Goal: Task Accomplishment & Management: Manage account settings

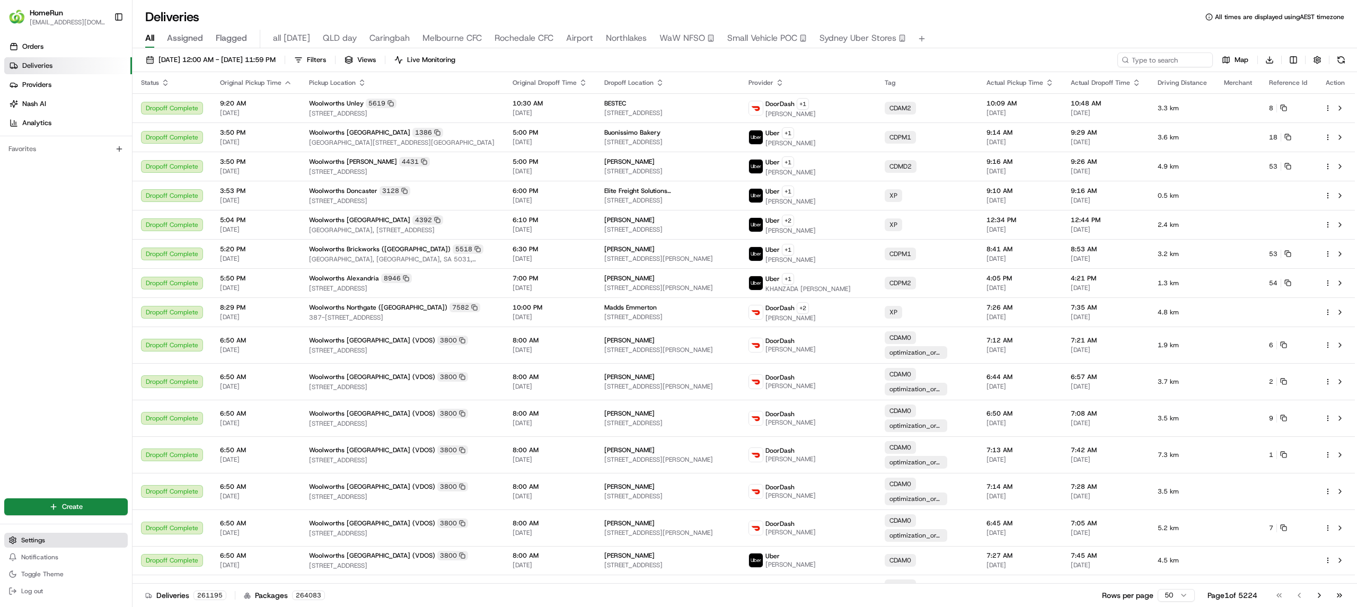
click at [30, 539] on span "Settings" at bounding box center [33, 540] width 24 height 8
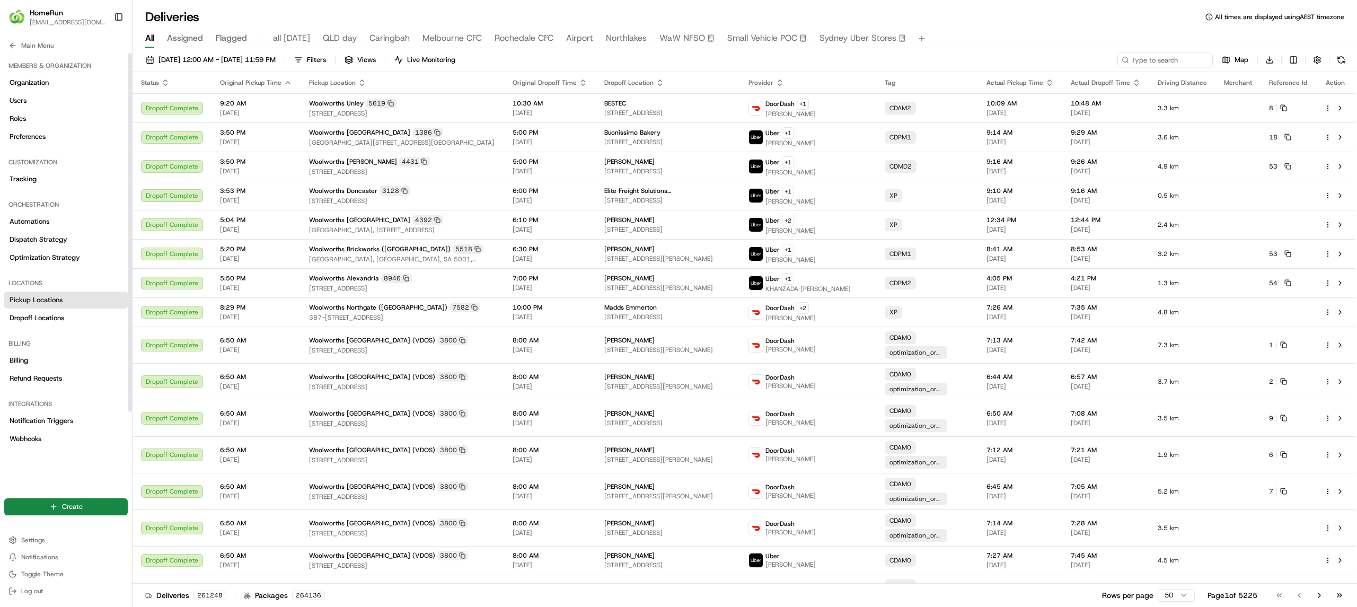
click at [32, 300] on span "Pickup Locations" at bounding box center [36, 300] width 53 height 10
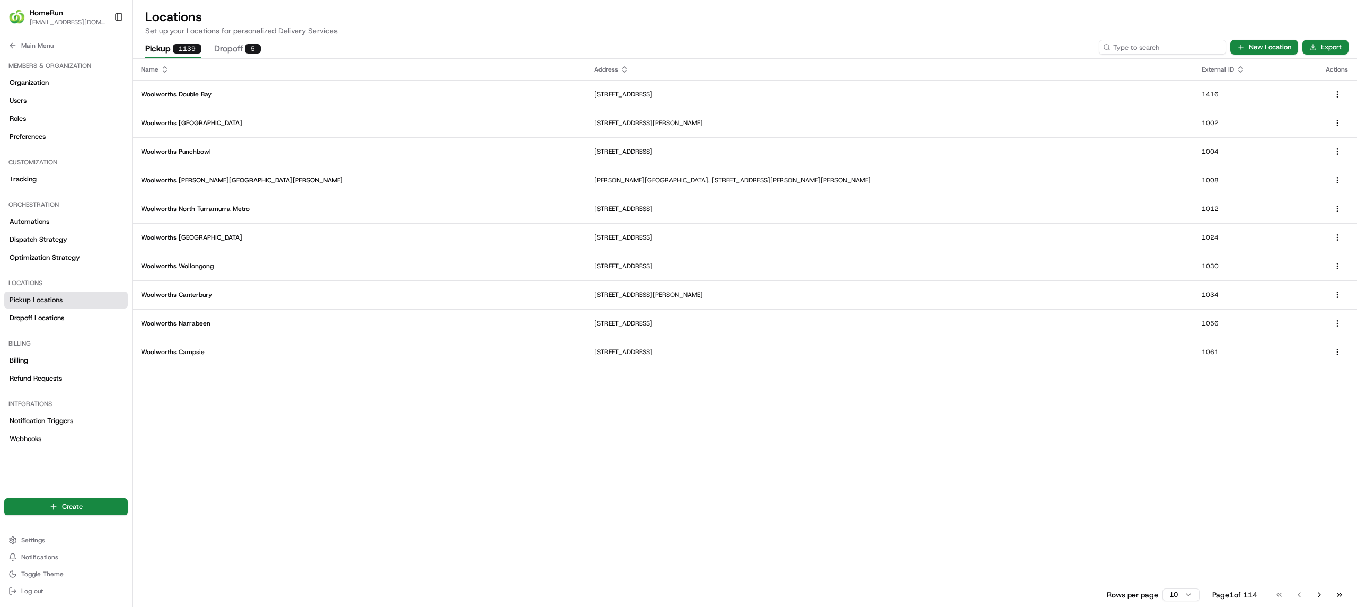
click at [1146, 47] on input at bounding box center [1162, 47] width 127 height 15
type input "2709"
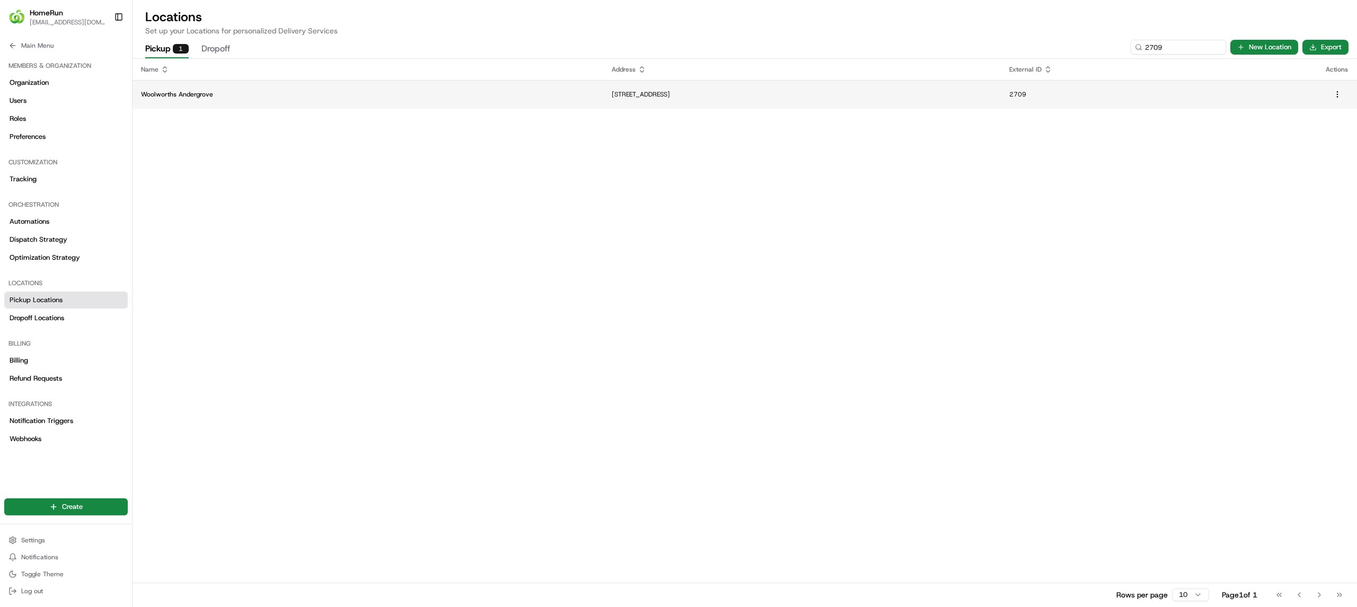
click at [194, 93] on p "Woolworths Andergrove" at bounding box center [368, 94] width 454 height 8
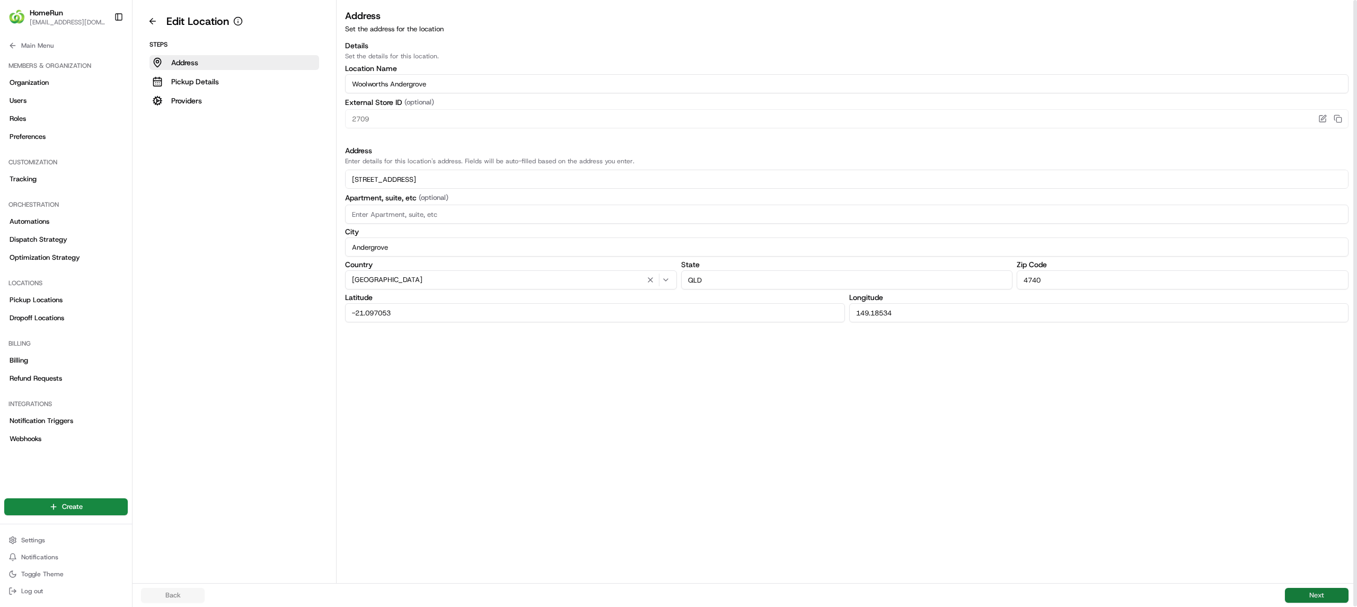
click at [1318, 594] on button "Next" at bounding box center [1317, 595] width 64 height 15
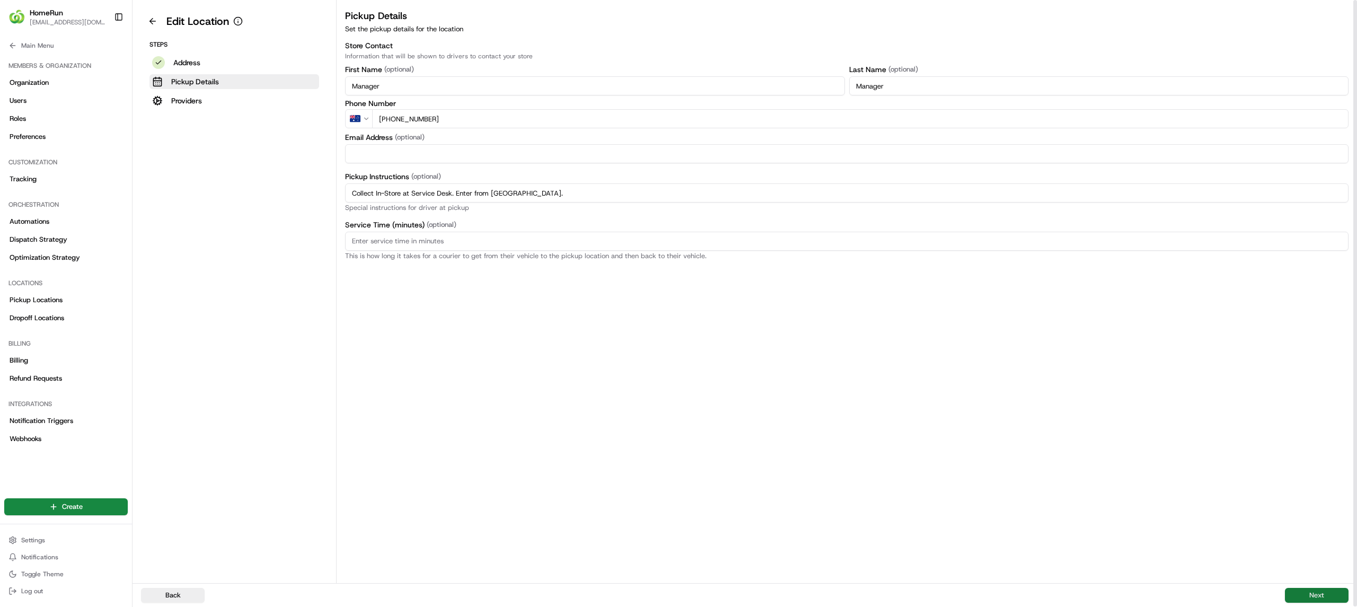
click at [1331, 590] on button "Next" at bounding box center [1317, 595] width 64 height 15
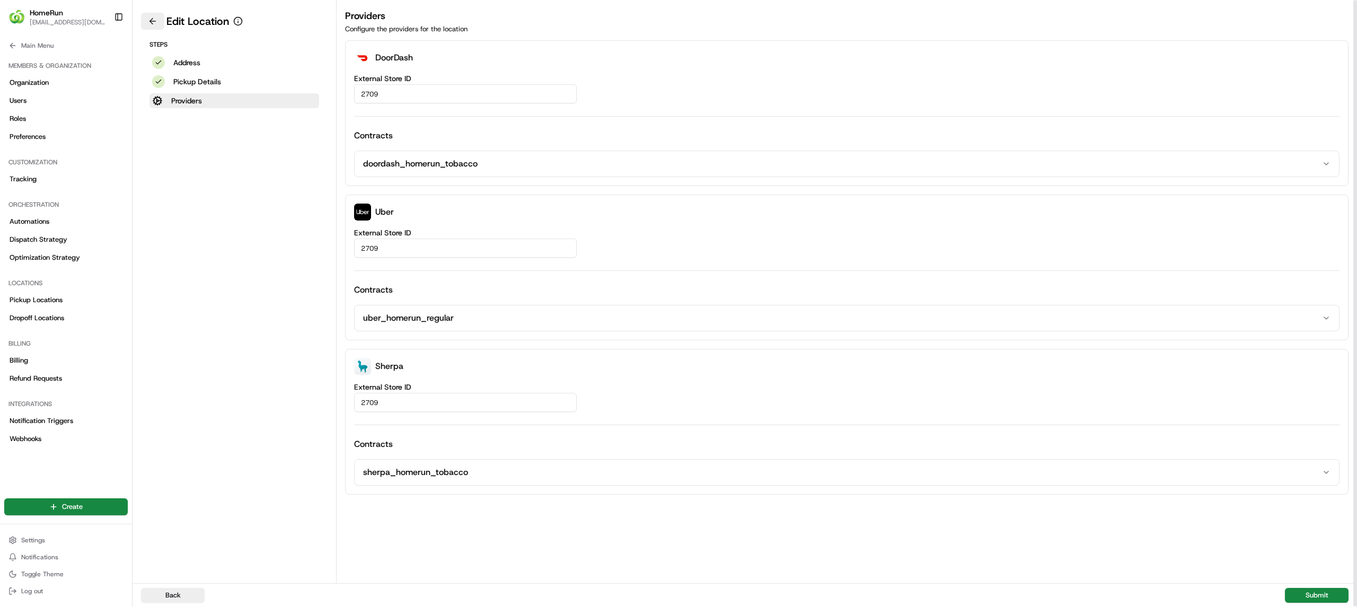
click at [151, 22] on button at bounding box center [152, 21] width 23 height 17
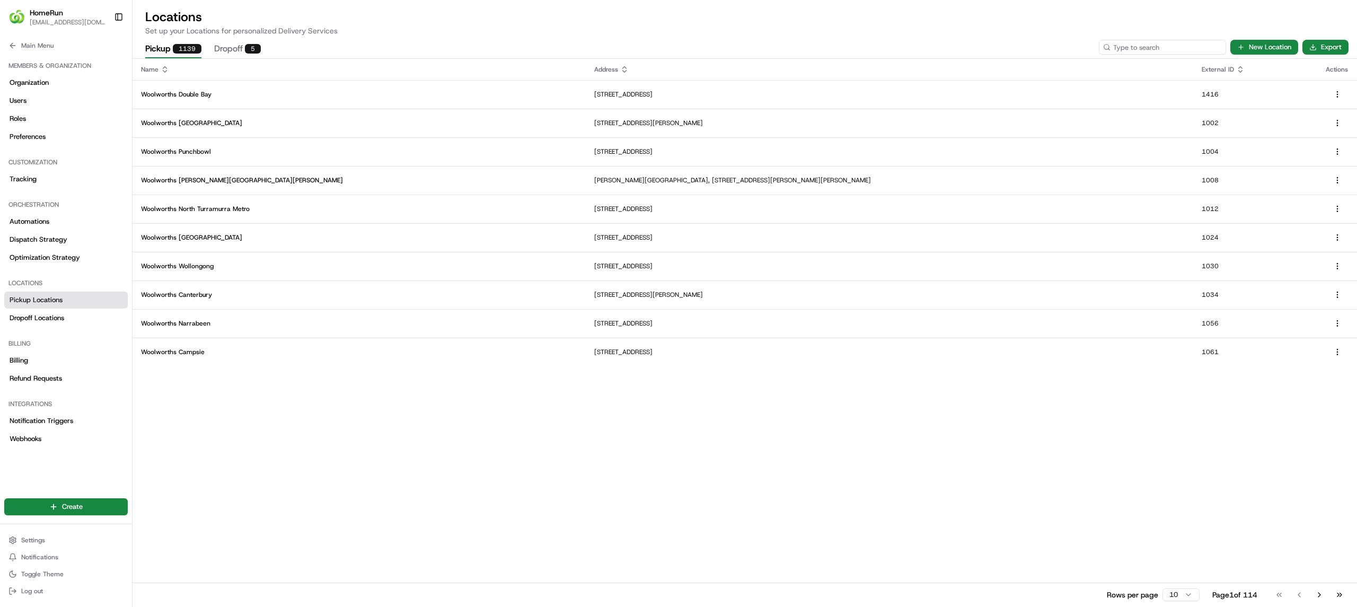
click at [1150, 43] on input at bounding box center [1162, 47] width 127 height 15
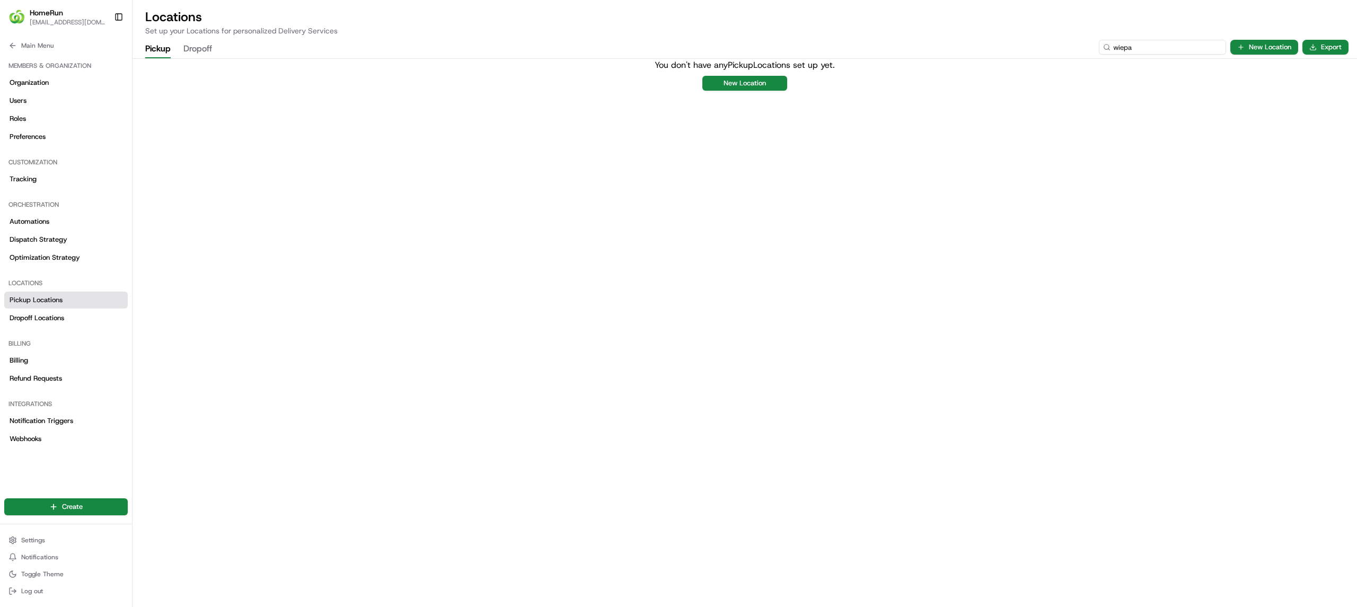
drag, startPoint x: 1136, startPoint y: 47, endPoint x: 1108, endPoint y: 45, distance: 27.7
click at [1108, 45] on div "wiepa" at bounding box center [1162, 47] width 127 height 15
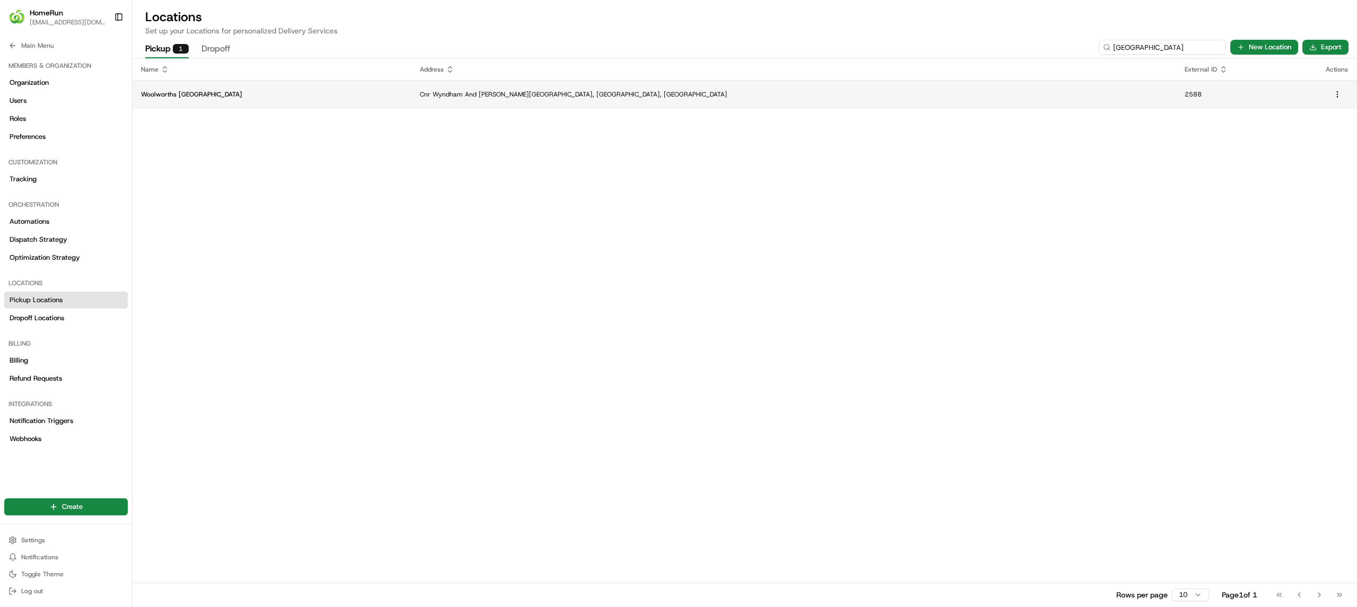
type input "roma"
click at [560, 93] on p "Cnr Wyndham And Bowen Streets, Roma, QLD 4455, AU" at bounding box center [794, 94] width 748 height 8
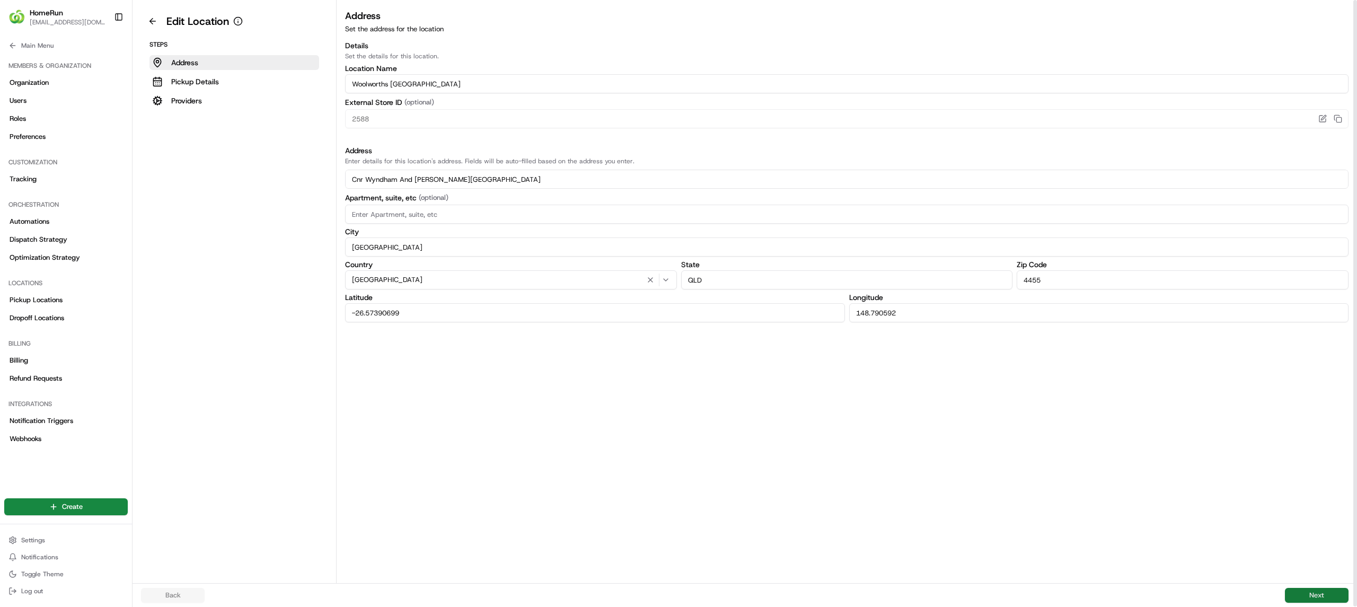
click at [1307, 589] on button "Next" at bounding box center [1317, 595] width 64 height 15
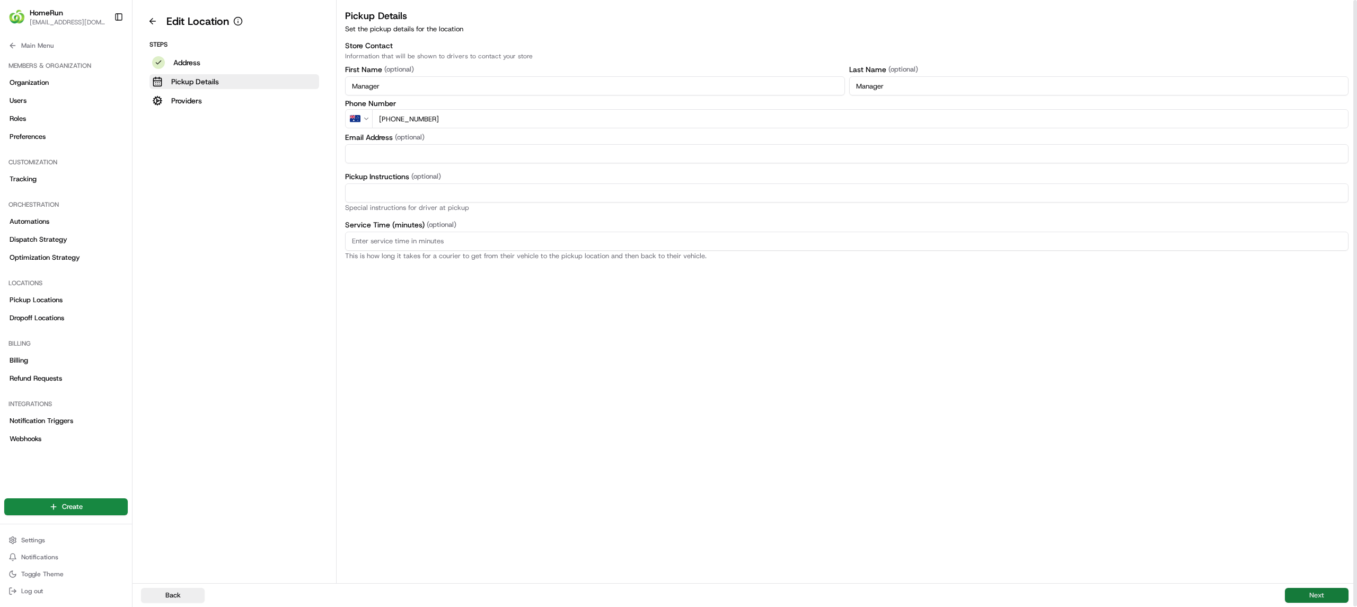
click at [1307, 594] on button "Next" at bounding box center [1317, 595] width 64 height 15
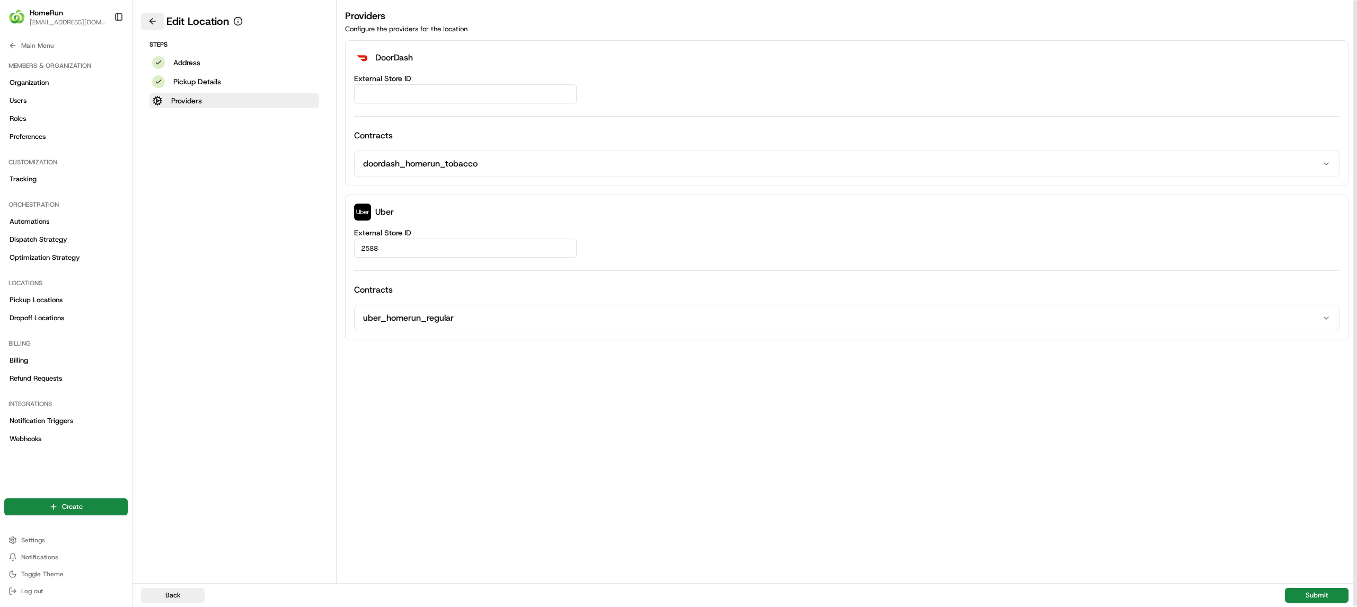
click at [156, 13] on button at bounding box center [152, 21] width 23 height 17
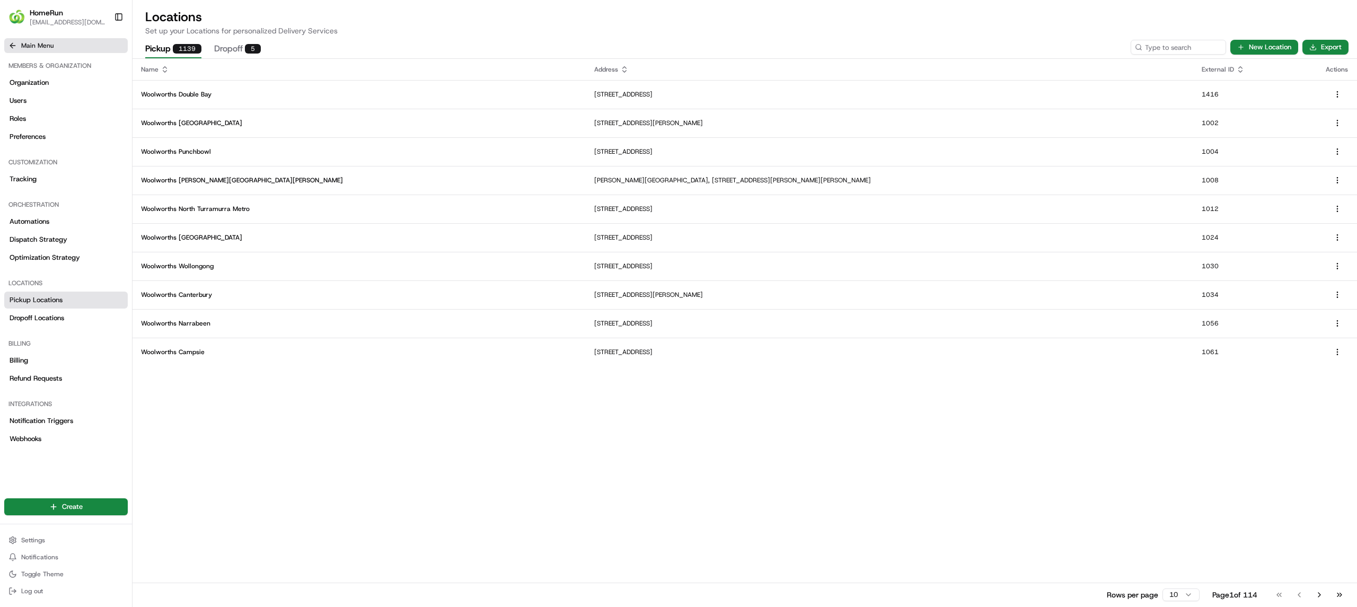
click at [21, 45] on span "Main Menu" at bounding box center [37, 45] width 32 height 8
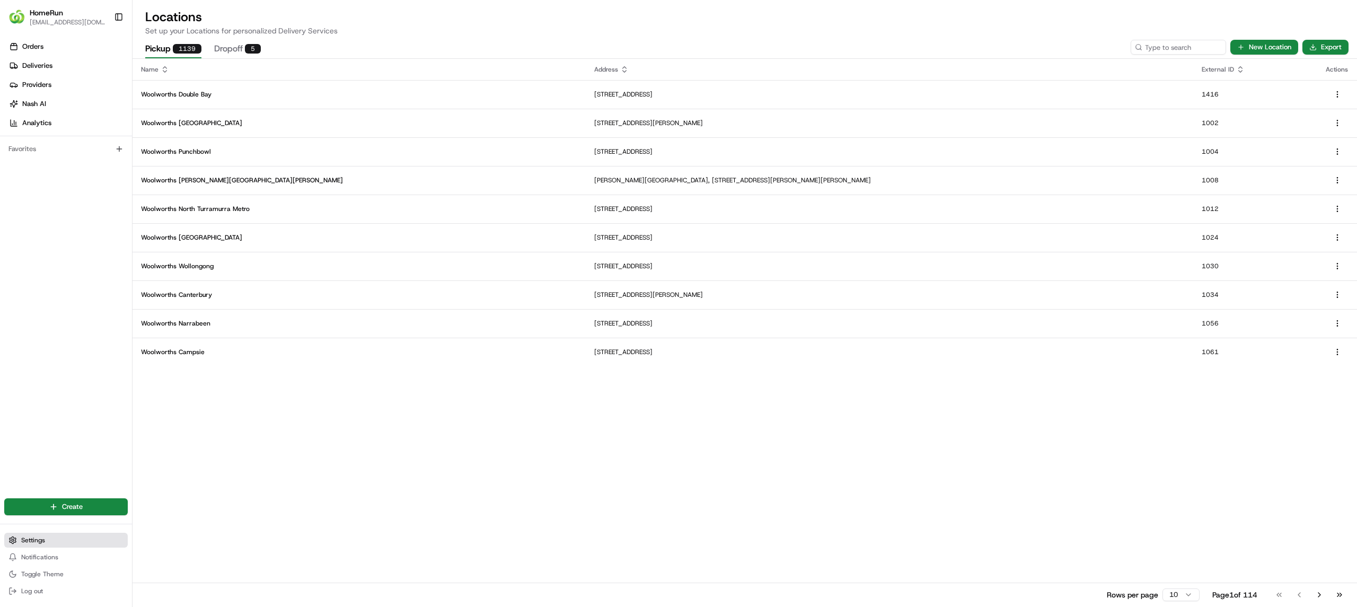
click at [31, 539] on span "Settings" at bounding box center [33, 540] width 24 height 8
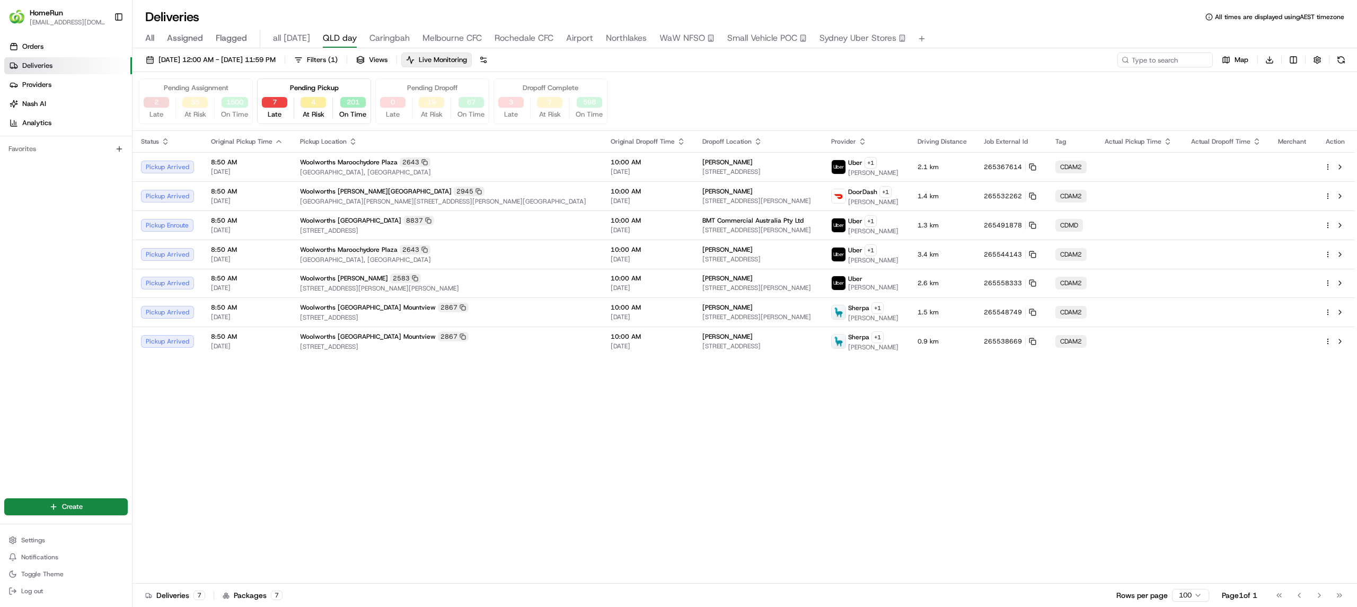
click at [155, 103] on button "2" at bounding box center [156, 102] width 25 height 11
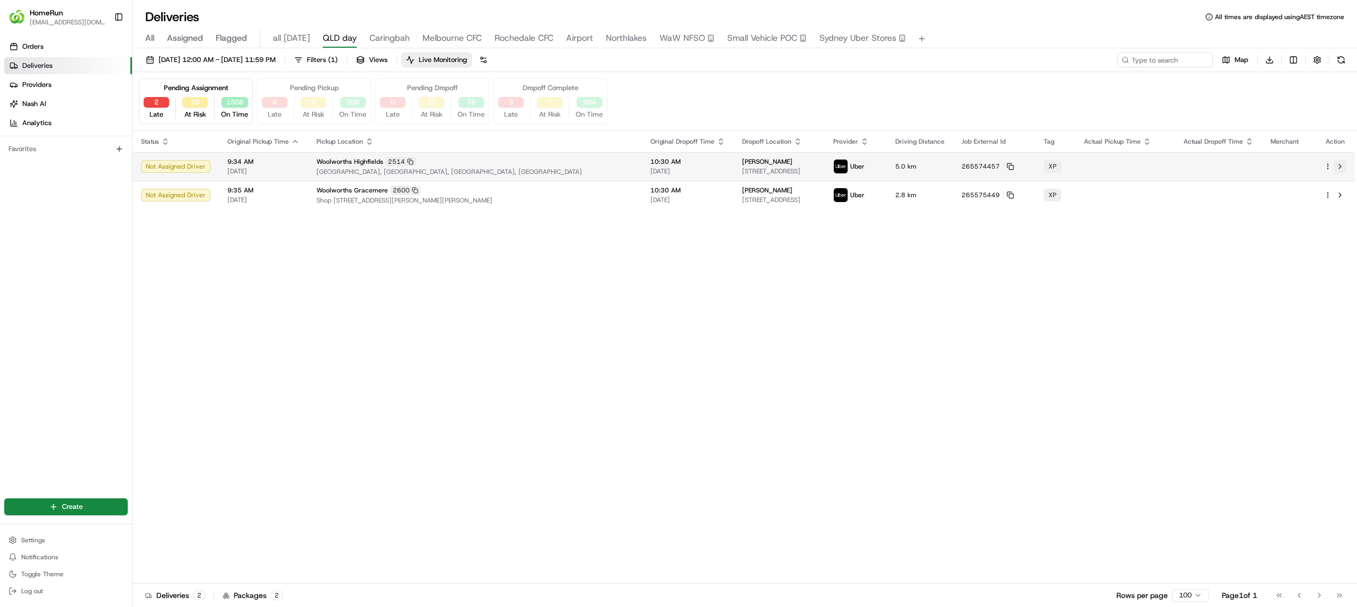
click at [1341, 168] on button at bounding box center [1340, 166] width 13 height 13
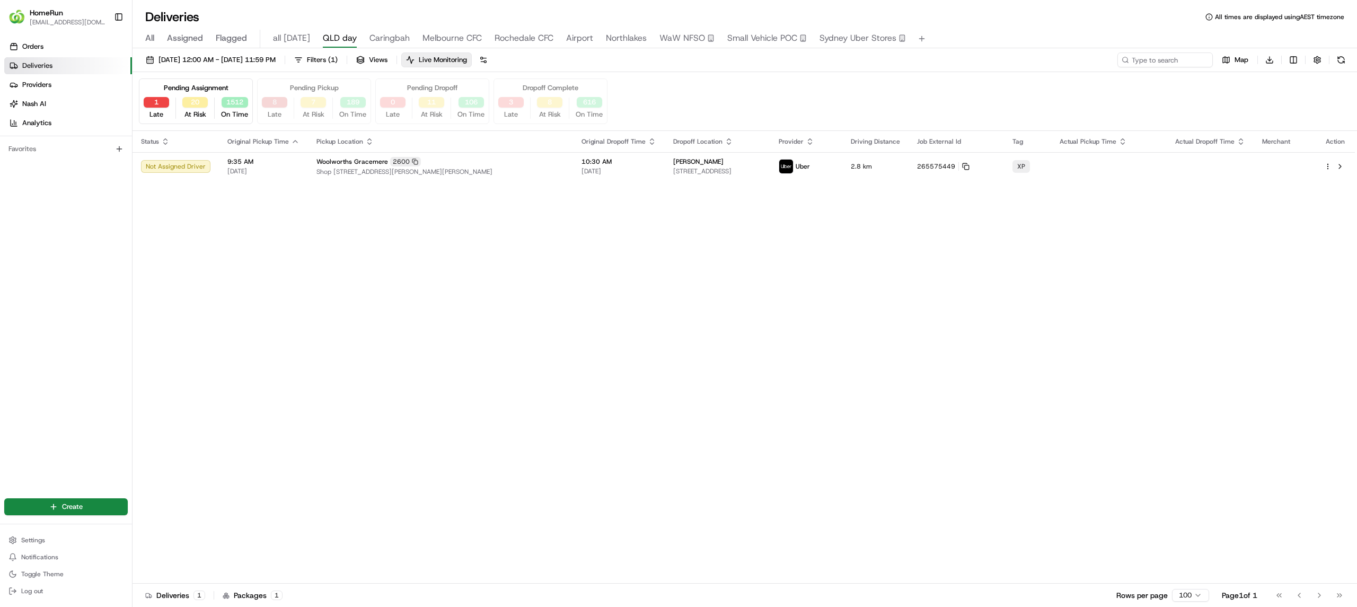
click at [272, 100] on button "8" at bounding box center [274, 102] width 25 height 11
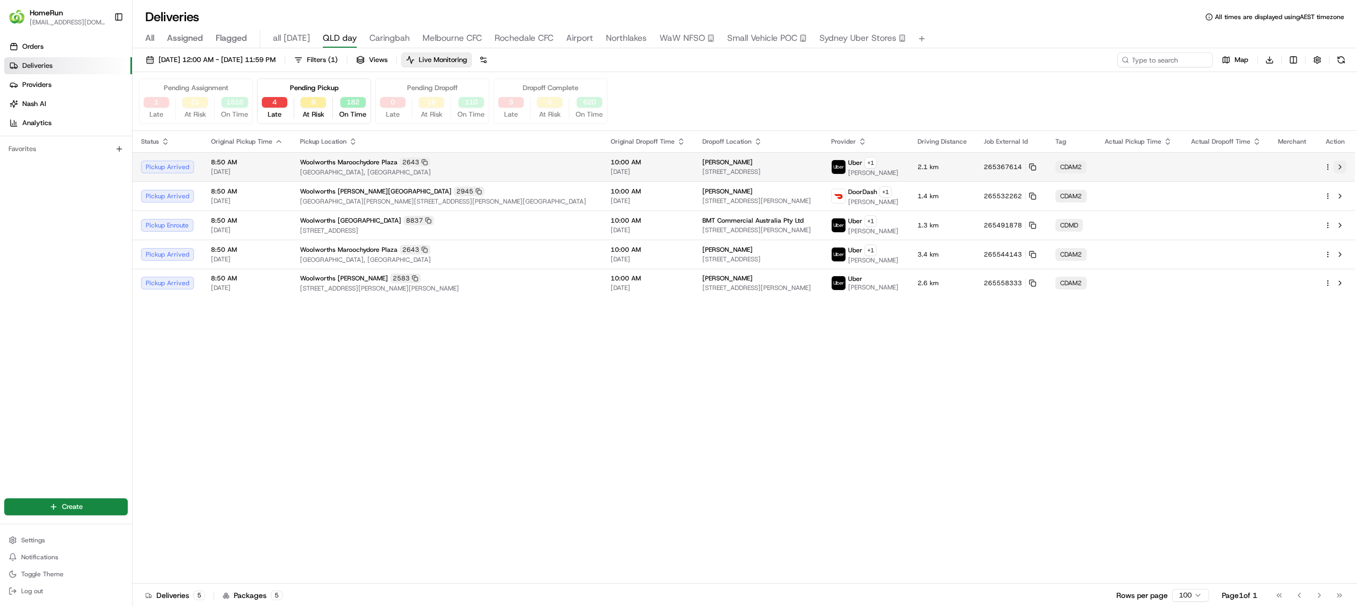
click at [1341, 168] on button at bounding box center [1340, 167] width 13 height 13
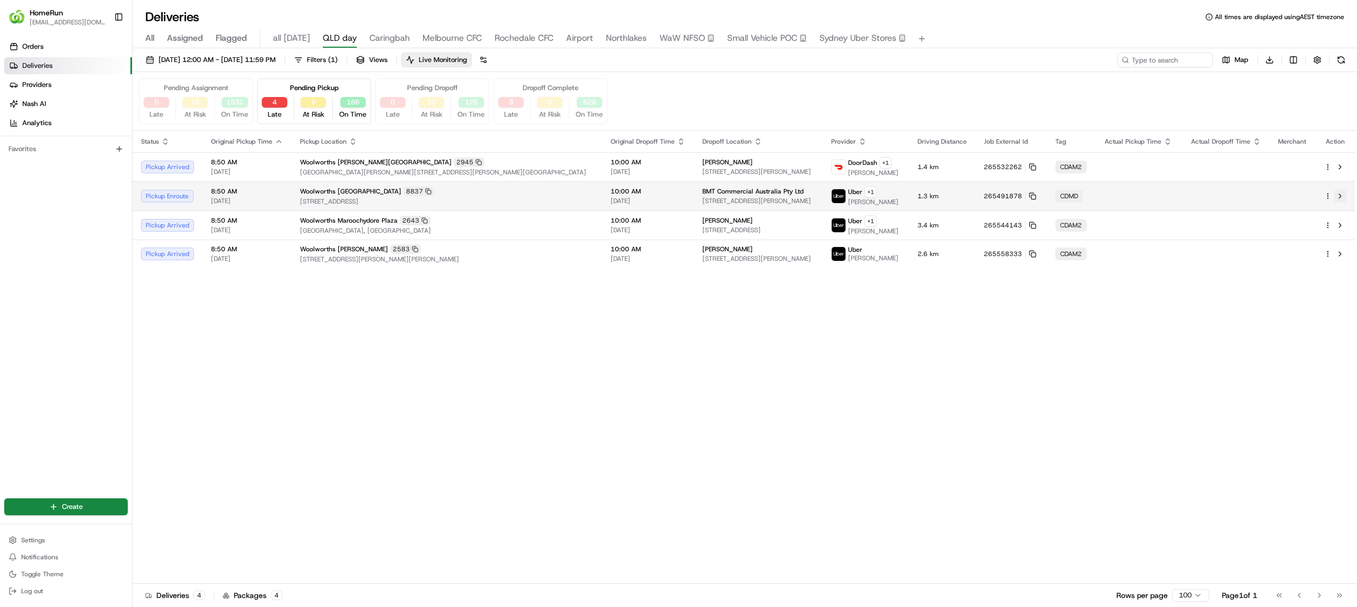
click at [1342, 196] on button at bounding box center [1340, 196] width 13 height 13
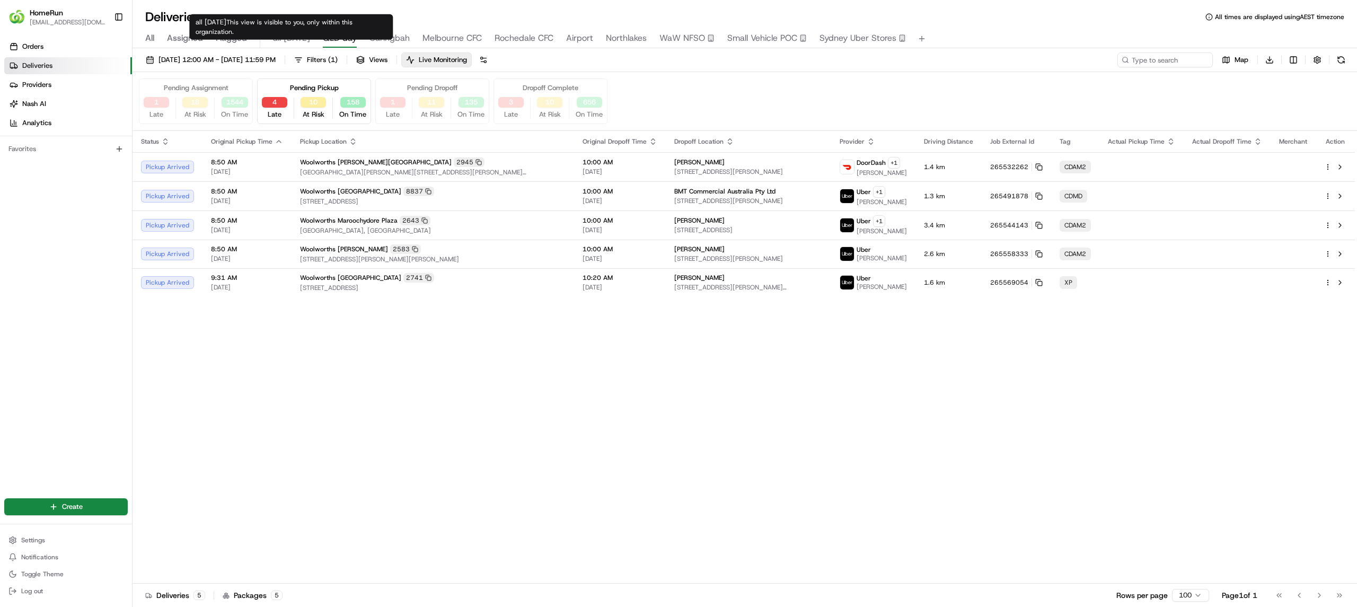
click at [285, 38] on span "all [DATE]" at bounding box center [291, 38] width 37 height 13
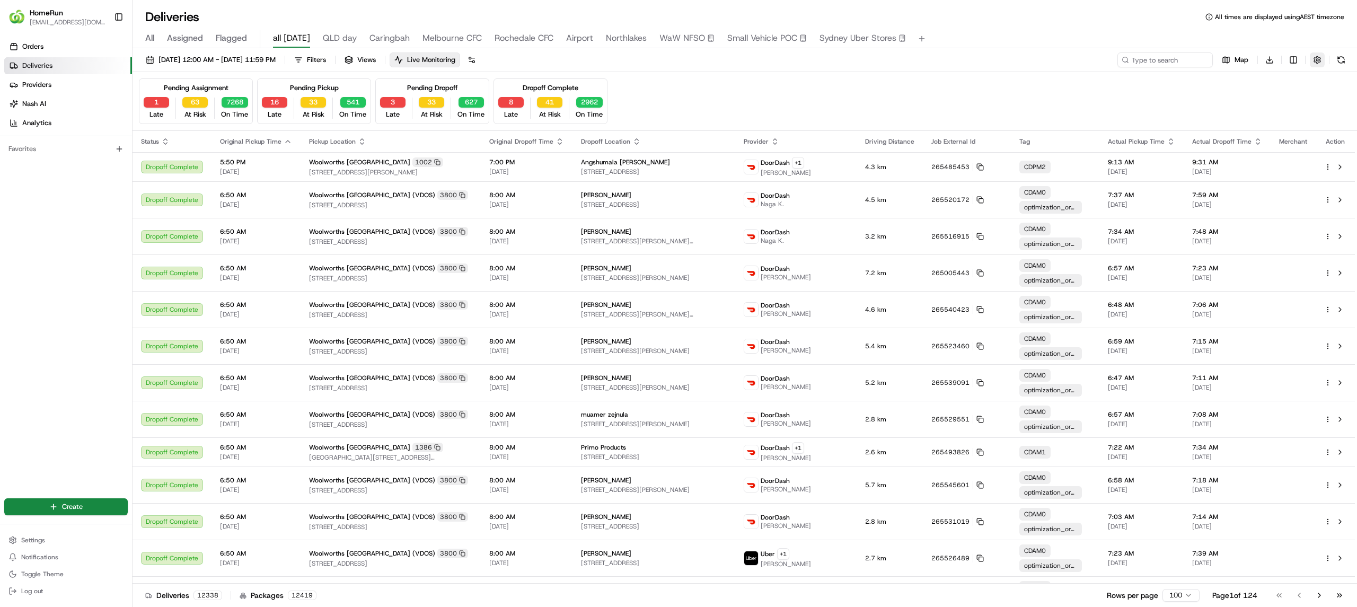
click at [1318, 62] on button "button" at bounding box center [1317, 59] width 15 height 15
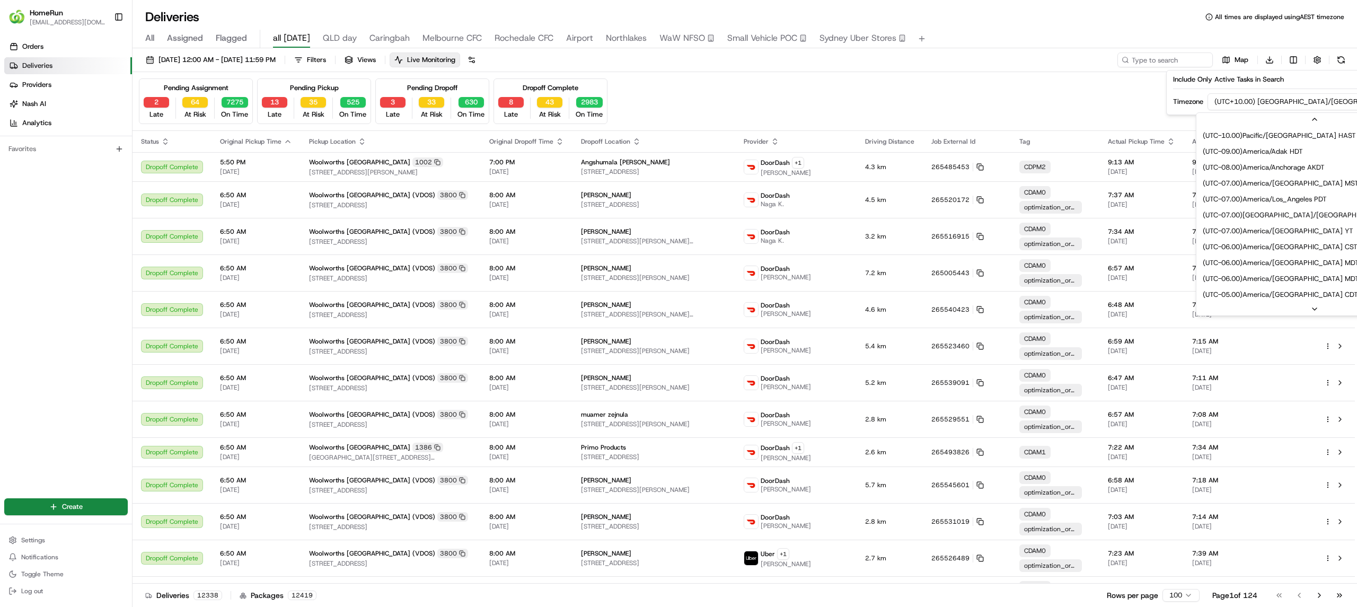
click at [1268, 100] on html "HomeRun dhayes2@woolworths.com.au Toggle Sidebar Orders Deliveries Providers Na…" at bounding box center [678, 303] width 1357 height 607
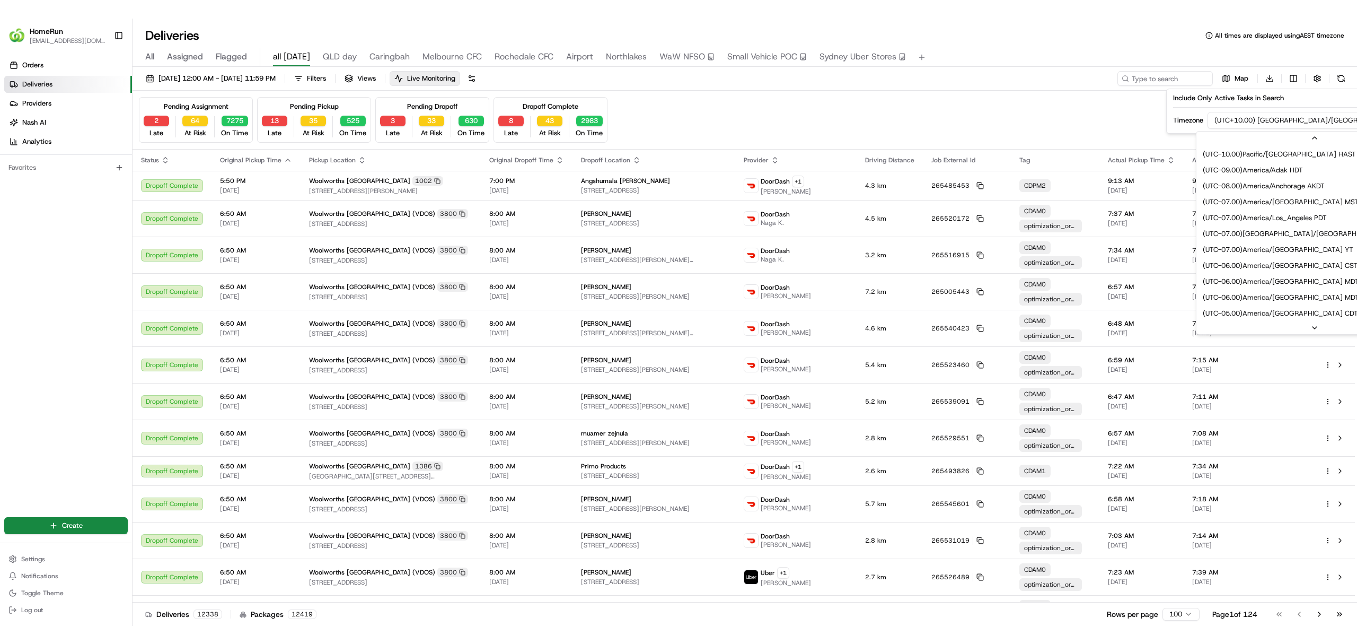
scroll to position [319, 0]
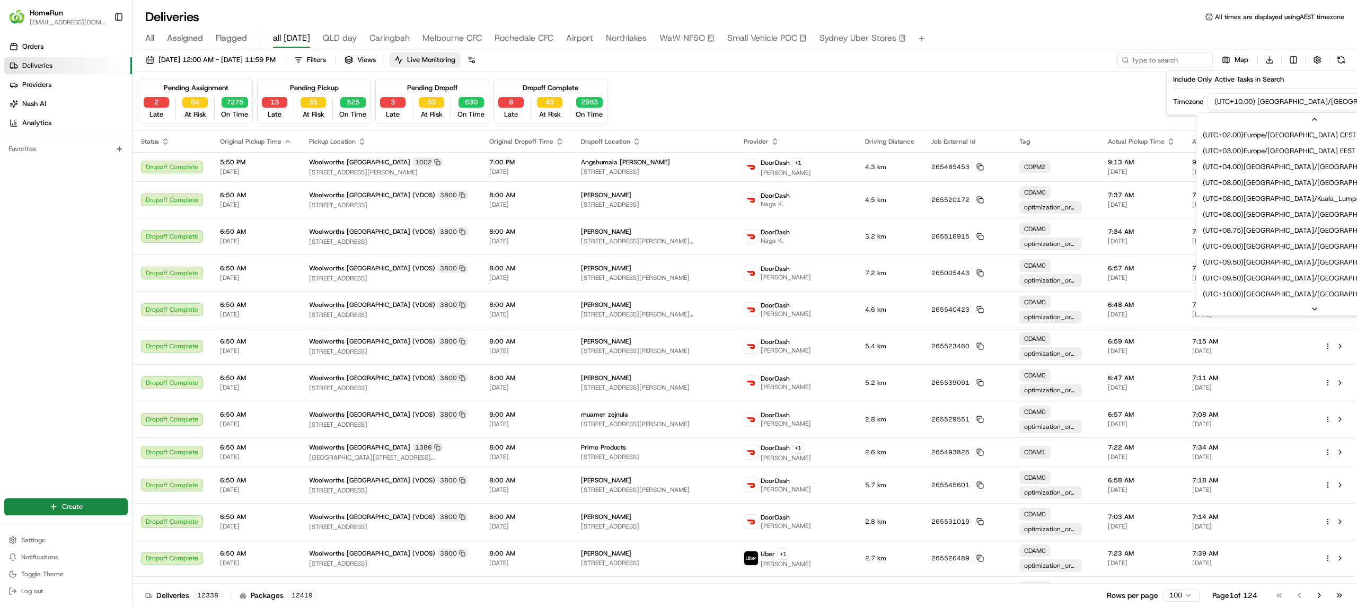
click at [1031, 87] on html "HomeRun dhayes2@woolworths.com.au Toggle Sidebar Orders Deliveries Providers Na…" at bounding box center [678, 303] width 1357 height 607
click at [1103, 102] on div "Pending Assignment 2 Late 64 At Risk 7275 On Time Pending Pickup 13 Late 35 At …" at bounding box center [745, 101] width 1212 height 46
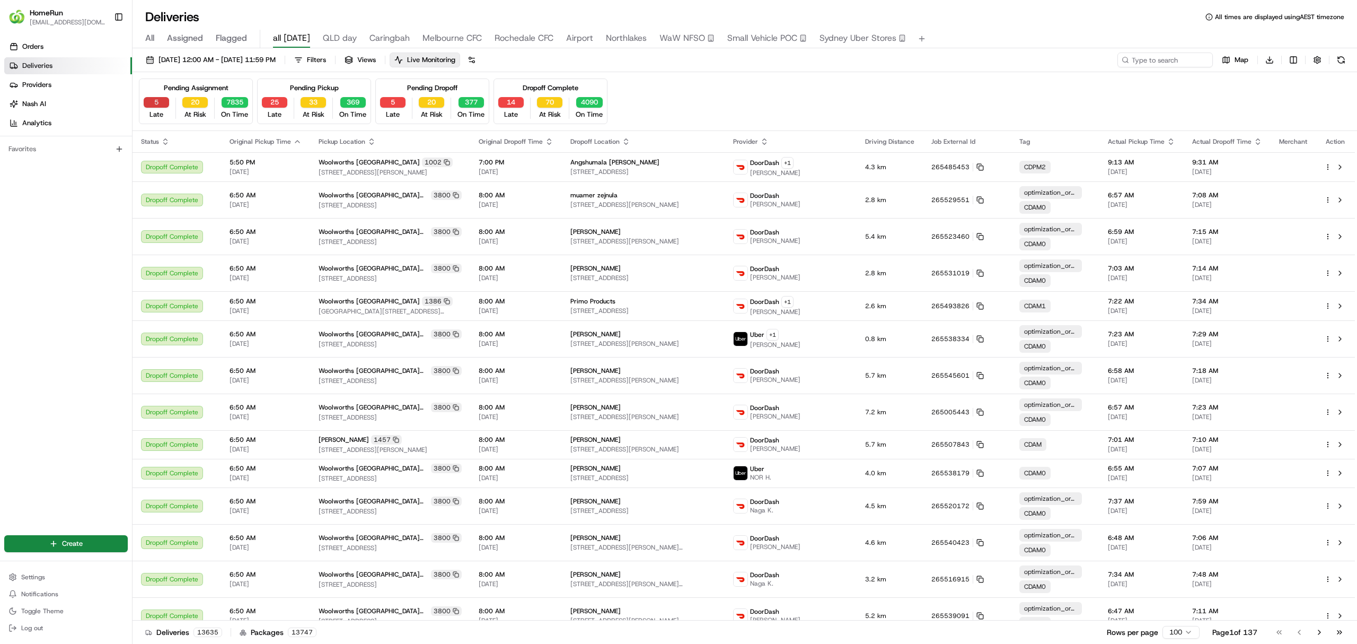
click at [157, 98] on button "5" at bounding box center [156, 102] width 25 height 11
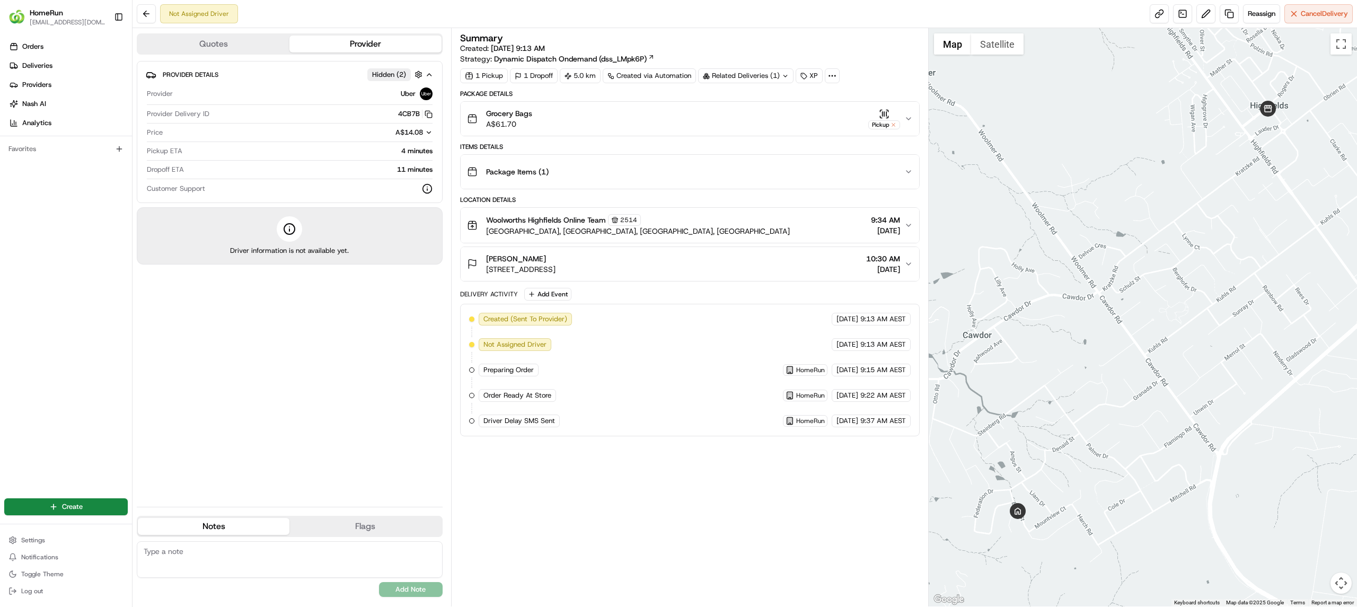
click at [222, 43] on button "Quotes" at bounding box center [214, 44] width 152 height 17
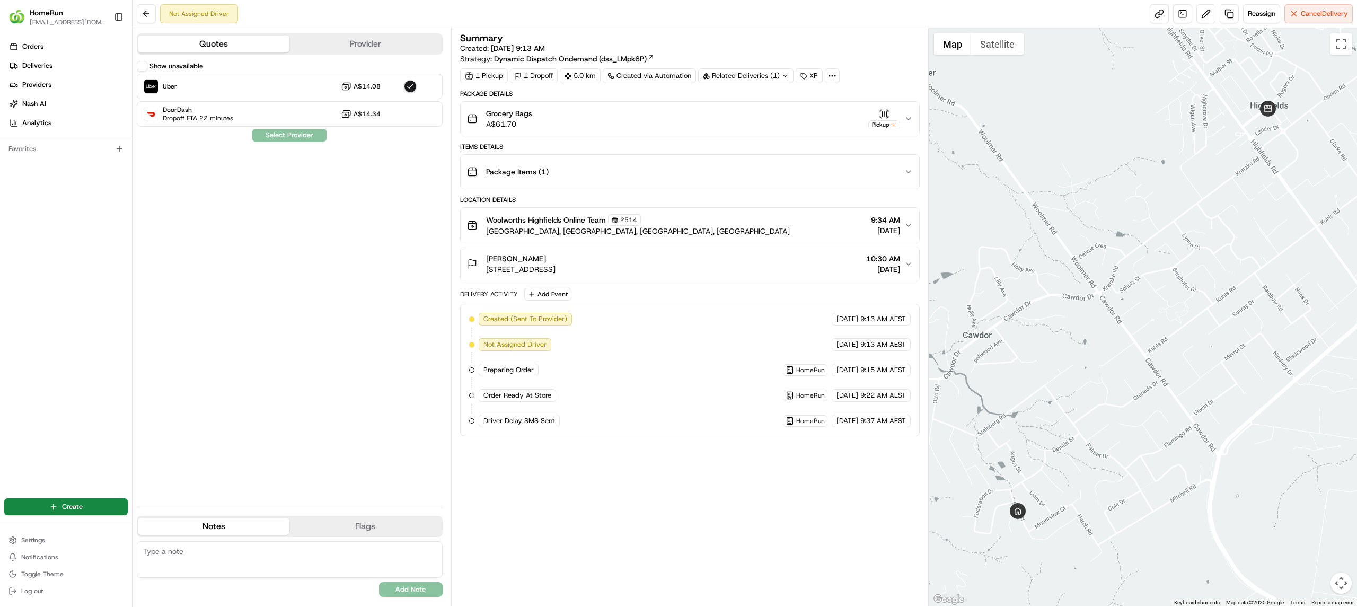
click at [357, 45] on button "Provider" at bounding box center [366, 44] width 152 height 17
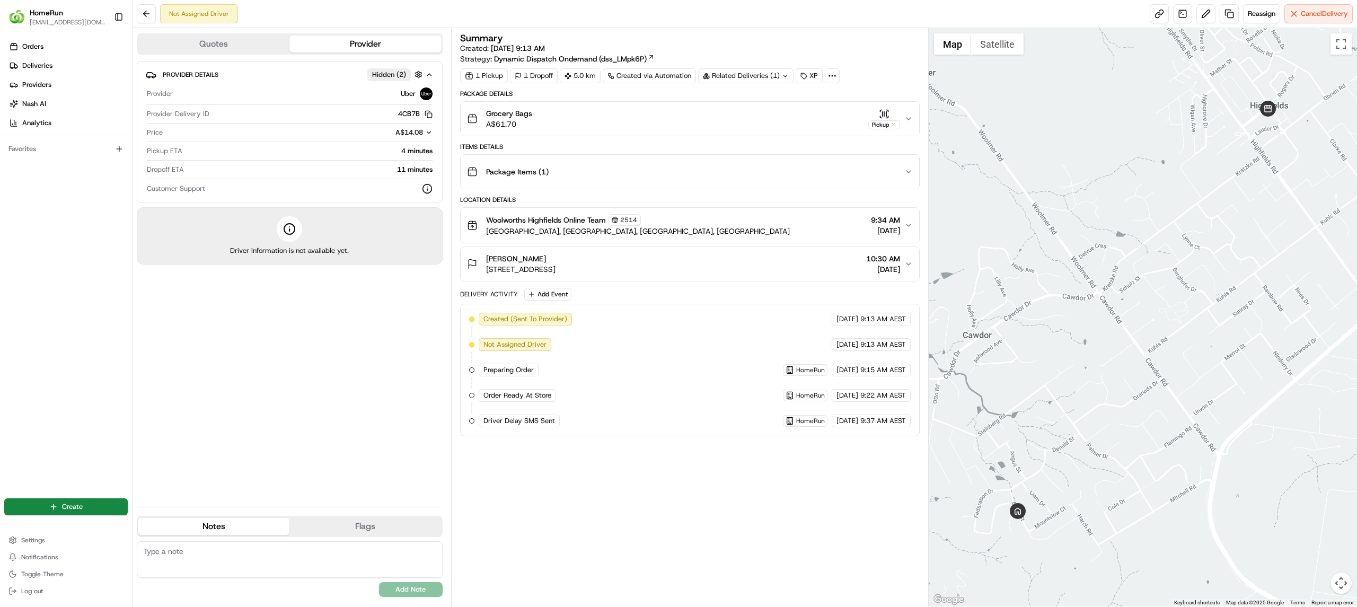
click at [211, 48] on button "Quotes" at bounding box center [214, 44] width 152 height 17
click at [364, 43] on button "Provider" at bounding box center [366, 44] width 152 height 17
click at [1257, 13] on span "Reassign" at bounding box center [1262, 14] width 28 height 10
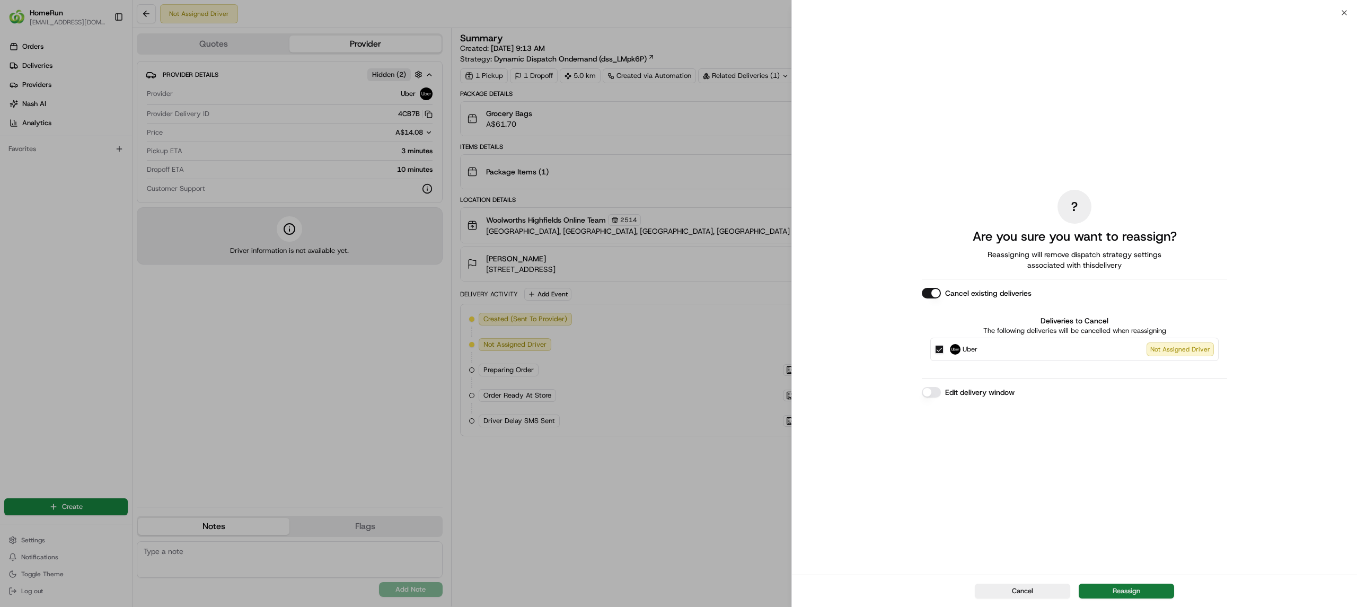
click at [1118, 591] on button "Reassign" at bounding box center [1126, 591] width 95 height 15
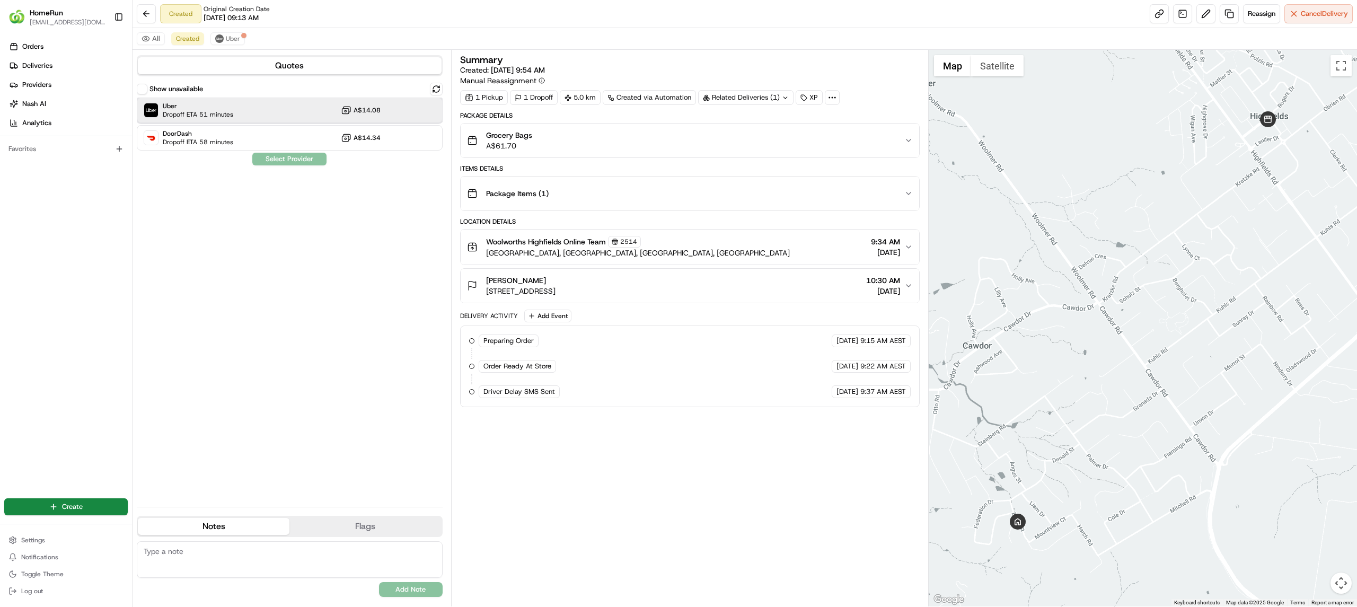
click at [198, 105] on span "Uber" at bounding box center [198, 106] width 71 height 8
click at [290, 158] on button "Assign Provider" at bounding box center [289, 159] width 75 height 13
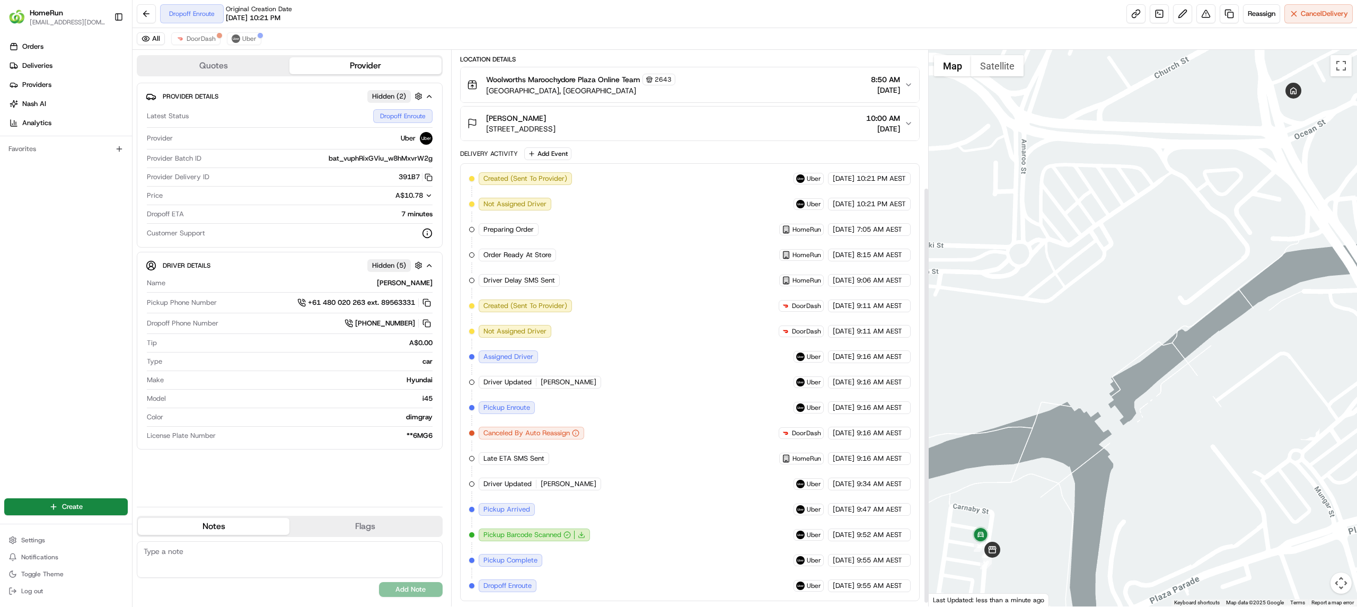
scroll to position [188, 0]
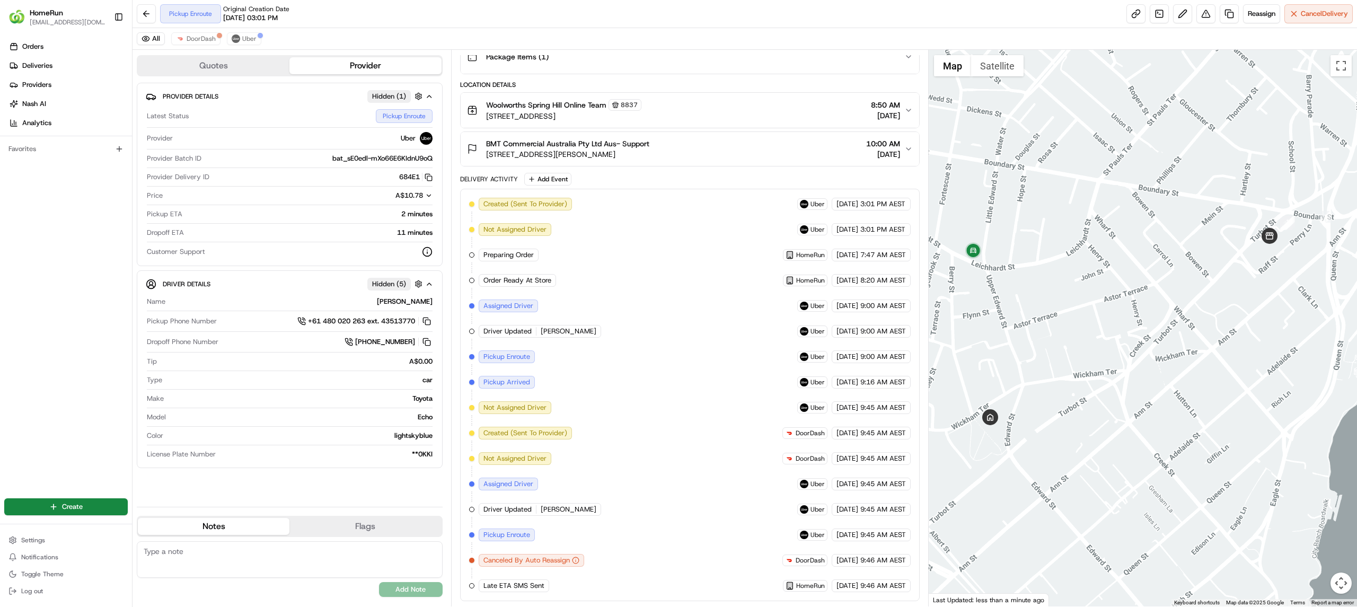
drag, startPoint x: 1251, startPoint y: 263, endPoint x: 1239, endPoint y: 266, distance: 13.1
click at [1239, 266] on div at bounding box center [1143, 328] width 429 height 557
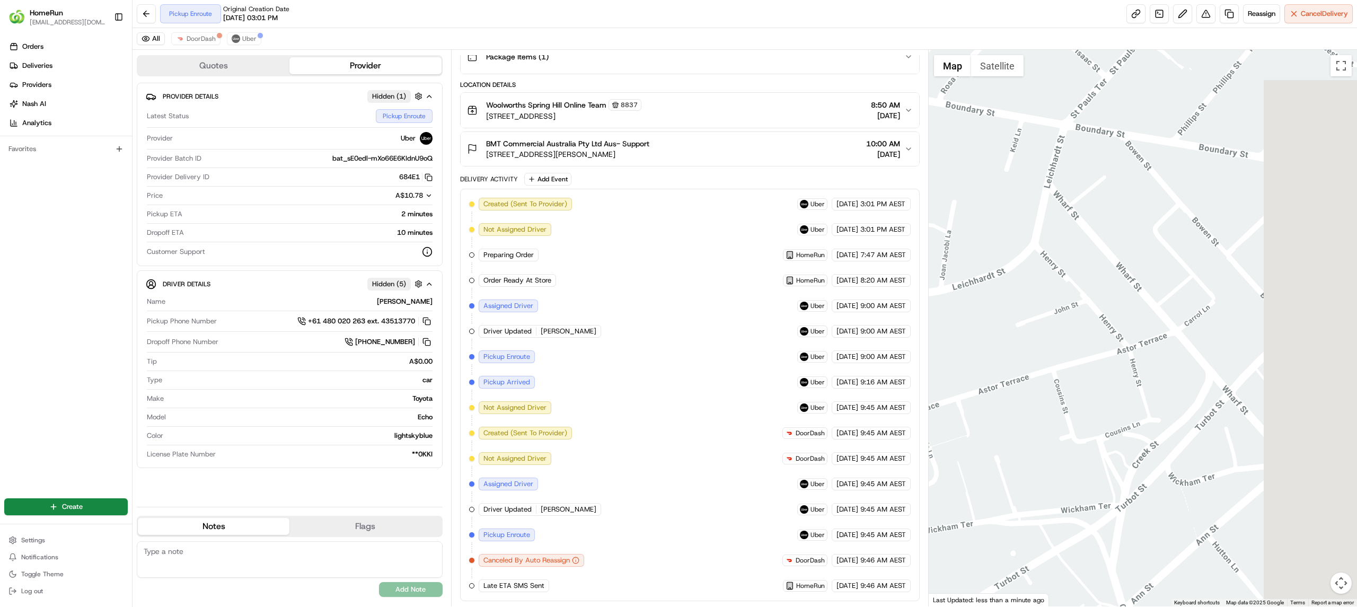
drag, startPoint x: 1157, startPoint y: 355, endPoint x: 972, endPoint y: 382, distance: 187.0
click at [972, 382] on div at bounding box center [1143, 328] width 429 height 557
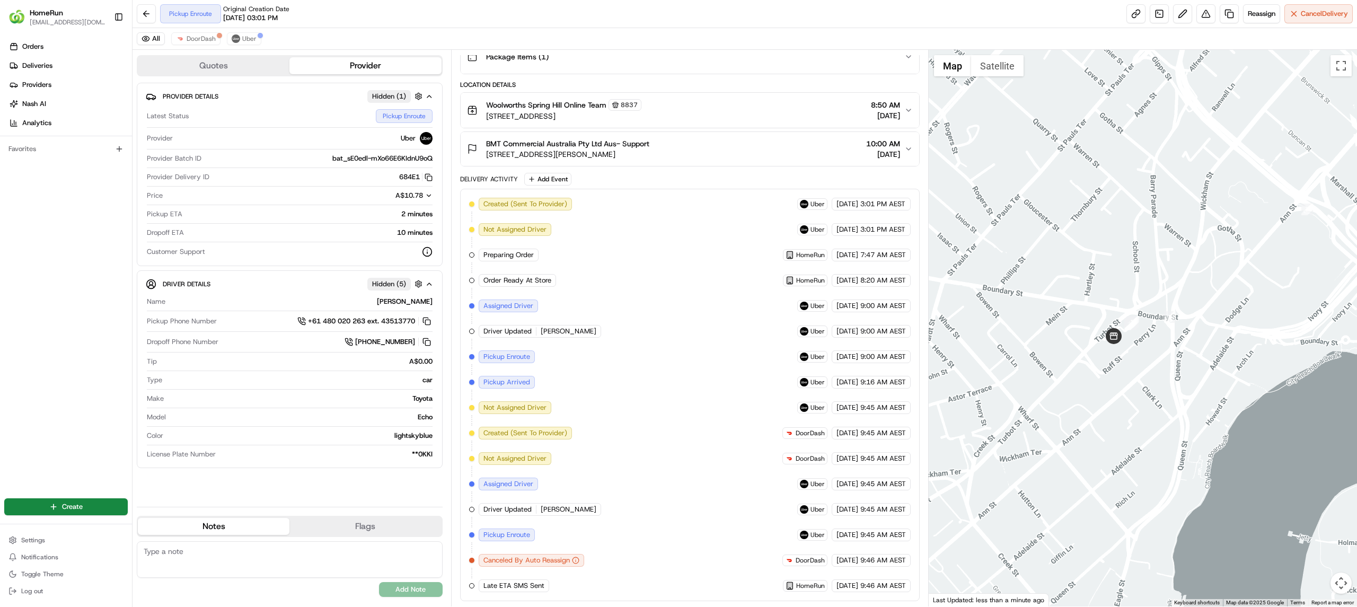
drag, startPoint x: 1216, startPoint y: 355, endPoint x: 1083, endPoint y: 388, distance: 137.1
click at [1083, 388] on div at bounding box center [1143, 328] width 429 height 557
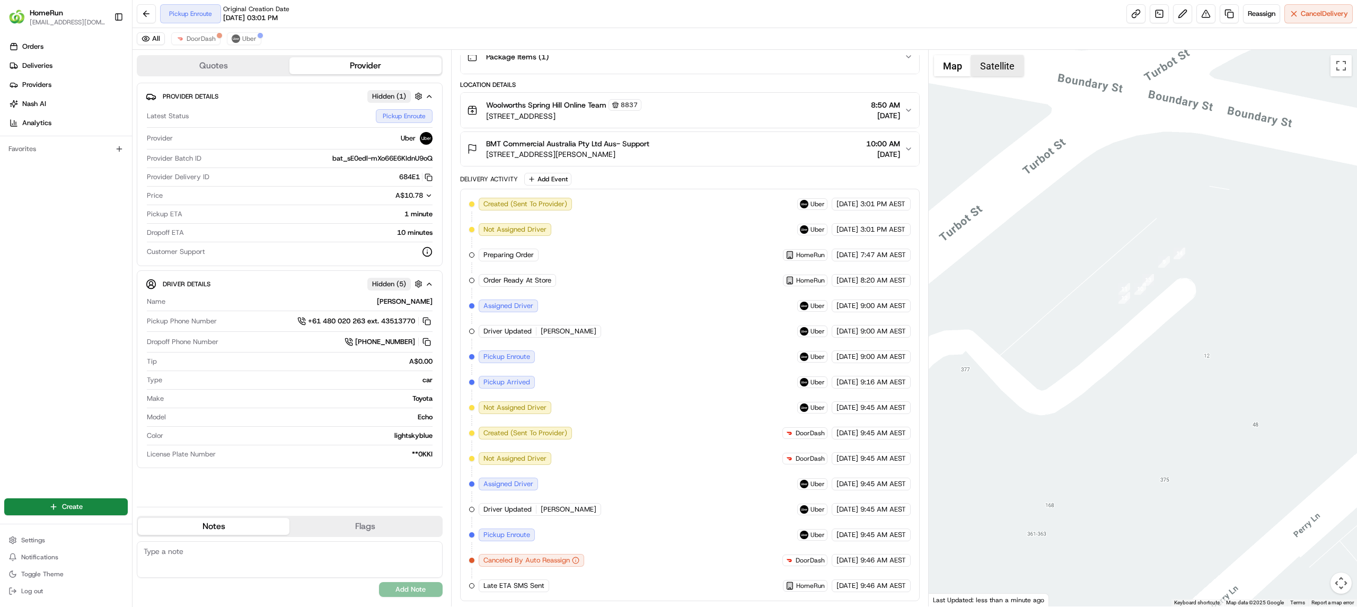
click at [989, 64] on button "Satellite" at bounding box center [997, 65] width 52 height 21
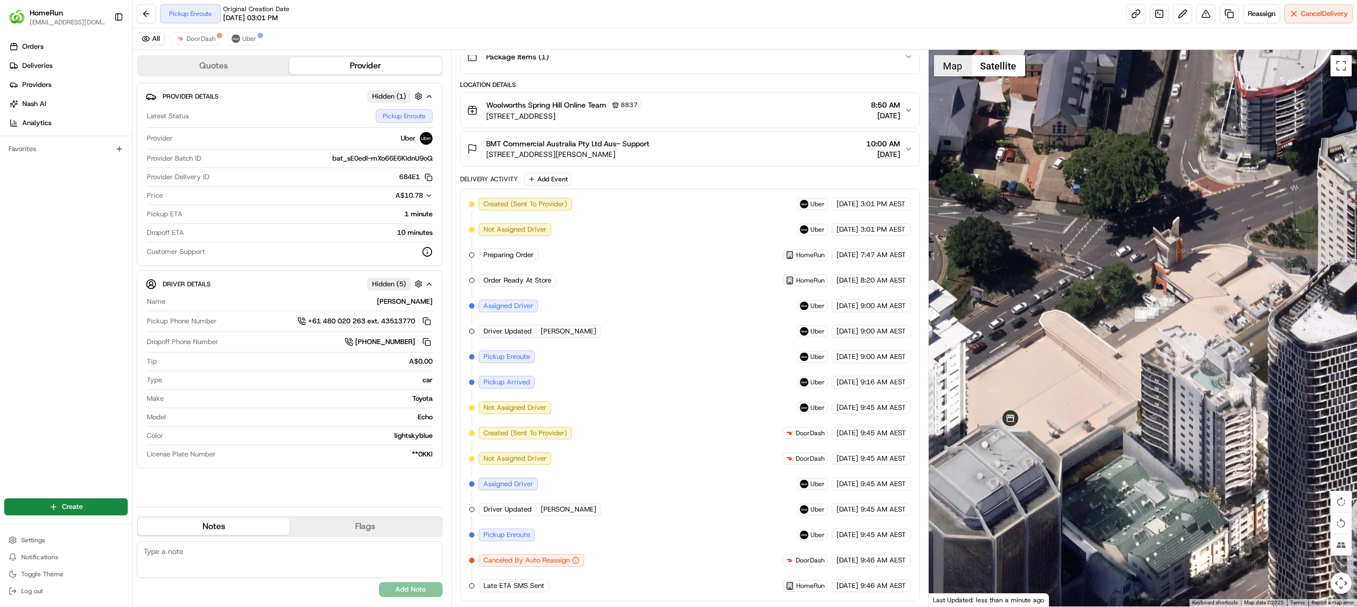
click at [953, 71] on button "Map" at bounding box center [952, 65] width 37 height 21
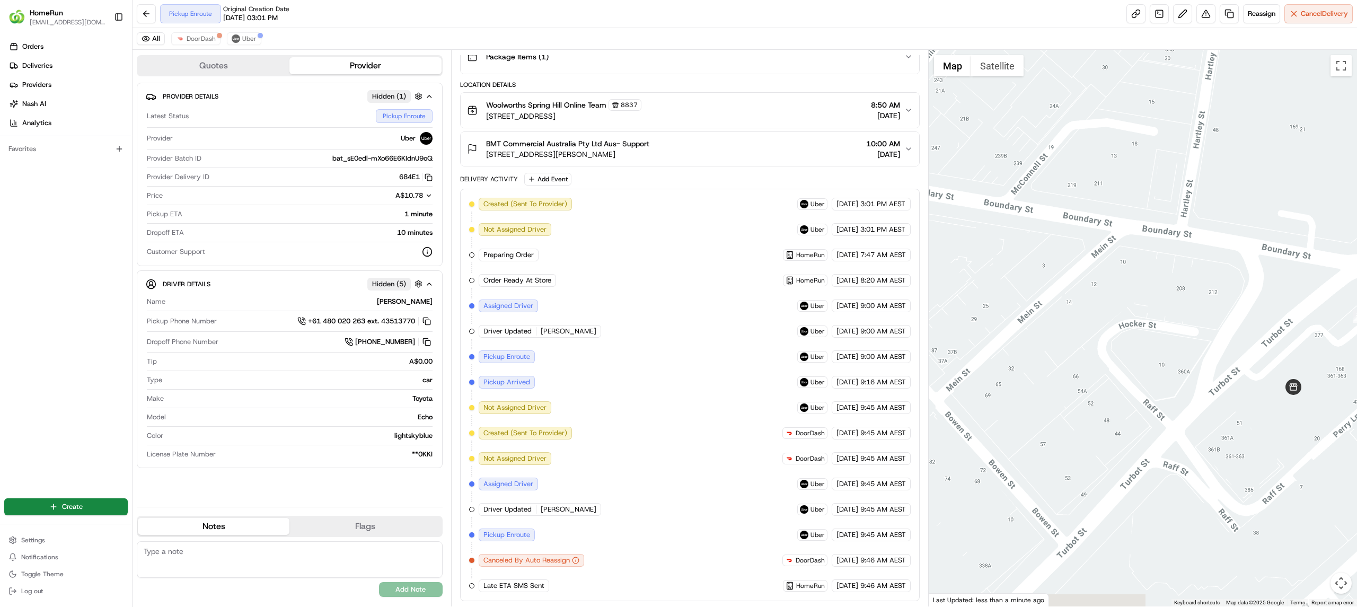
drag, startPoint x: 1018, startPoint y: 461, endPoint x: 1275, endPoint y: 454, distance: 256.7
click at [1275, 454] on div at bounding box center [1143, 328] width 429 height 557
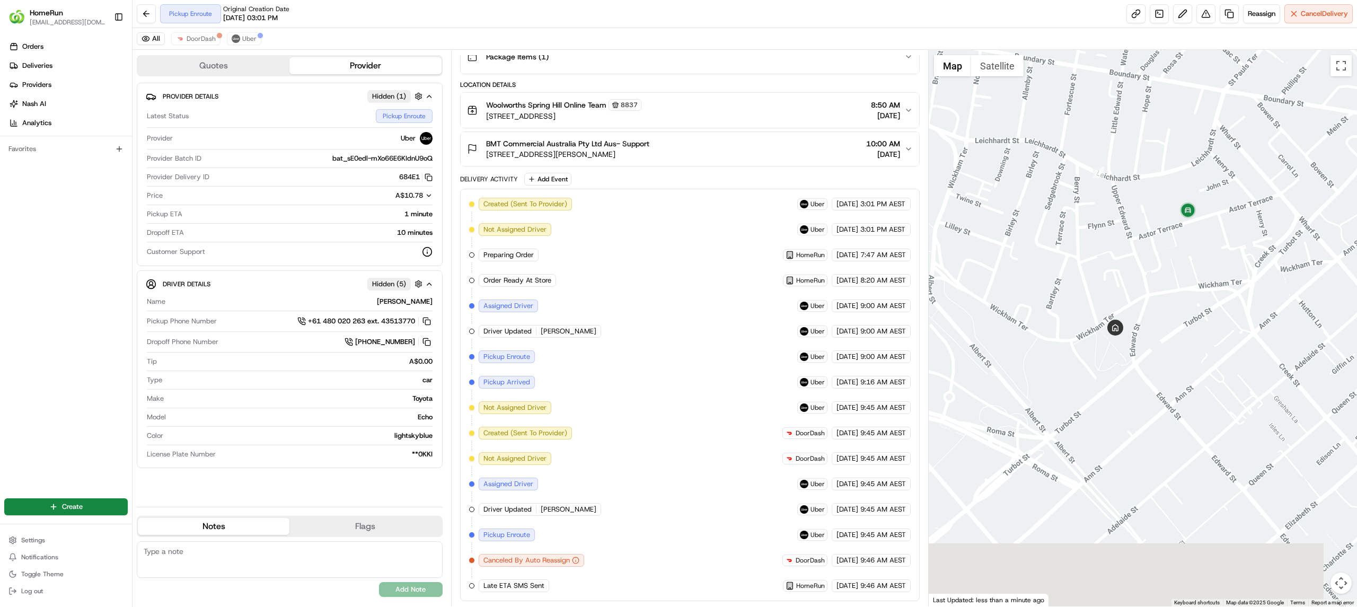
drag, startPoint x: 1135, startPoint y: 504, endPoint x: 1187, endPoint y: 208, distance: 300.3
click at [1116, 246] on div at bounding box center [1143, 328] width 429 height 557
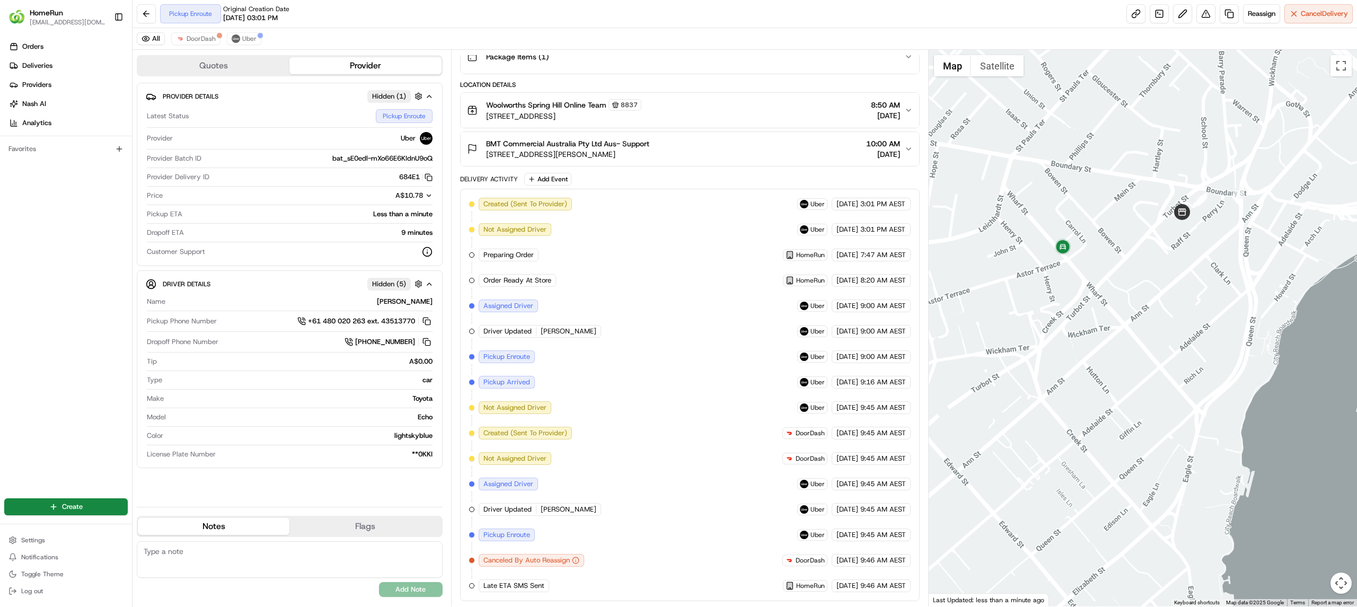
drag, startPoint x: 1223, startPoint y: 259, endPoint x: 1061, endPoint y: 314, distance: 171.4
click at [1058, 315] on div at bounding box center [1143, 328] width 429 height 557
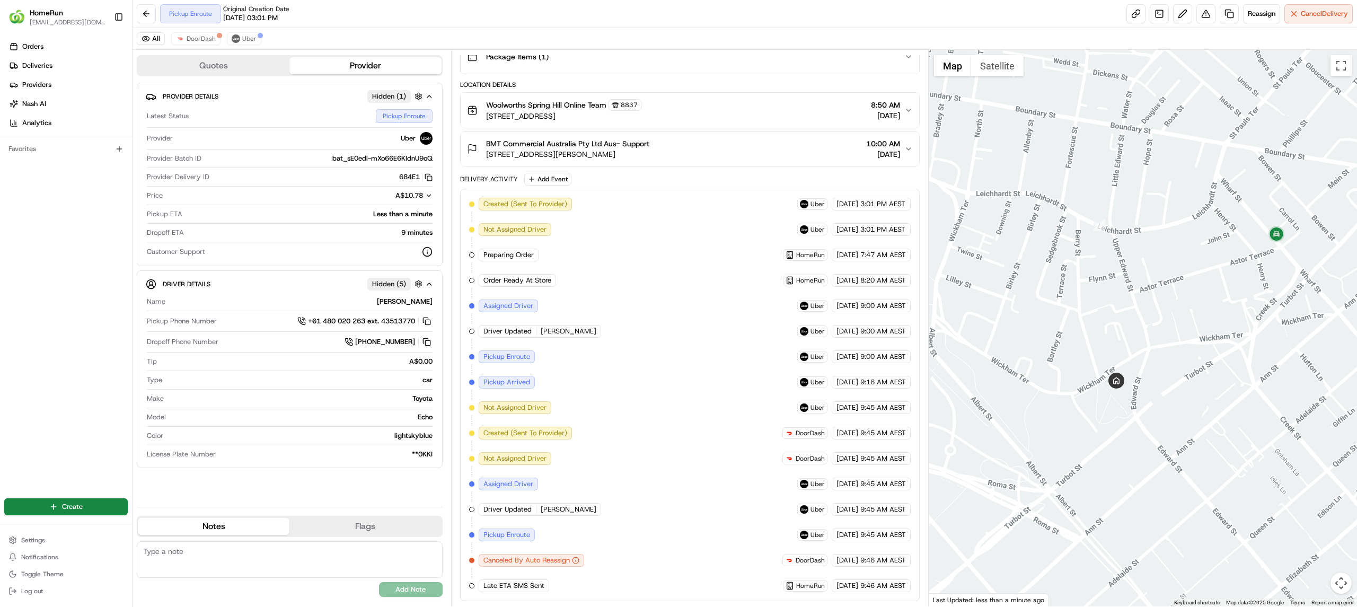
drag, startPoint x: 1044, startPoint y: 318, endPoint x: 1256, endPoint y: 308, distance: 212.3
click at [1256, 308] on div at bounding box center [1143, 328] width 429 height 557
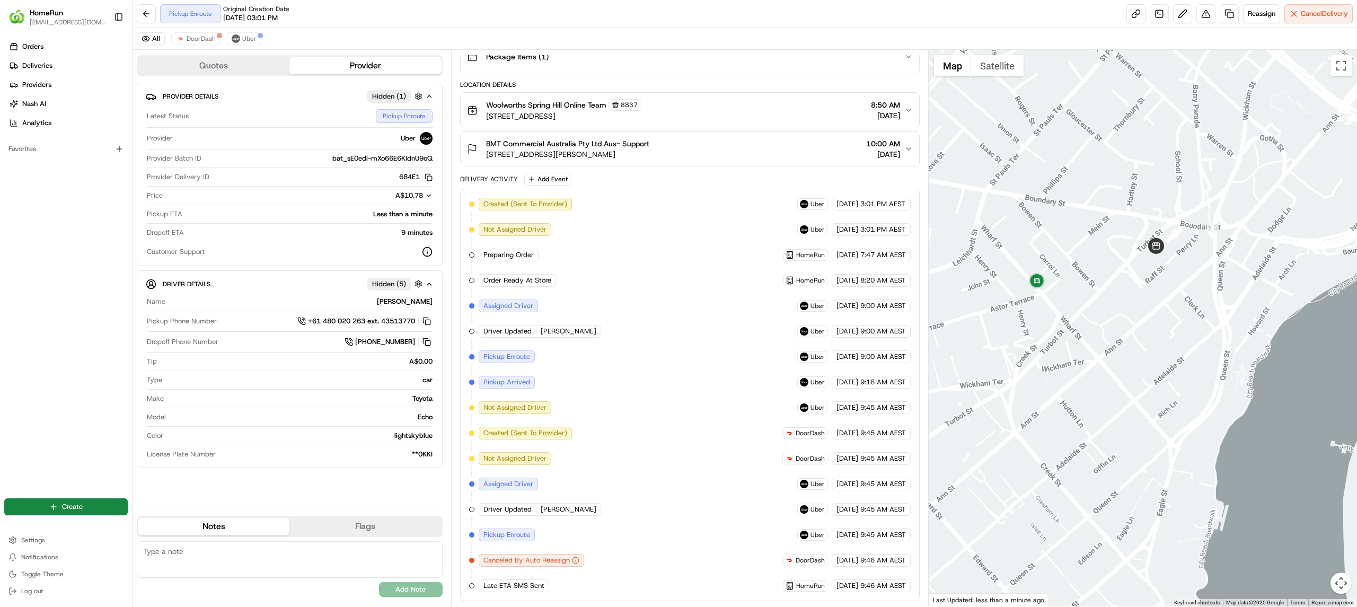
drag, startPoint x: 1237, startPoint y: 289, endPoint x: 1002, endPoint y: 336, distance: 239.5
click at [1002, 336] on div at bounding box center [1143, 328] width 429 height 557
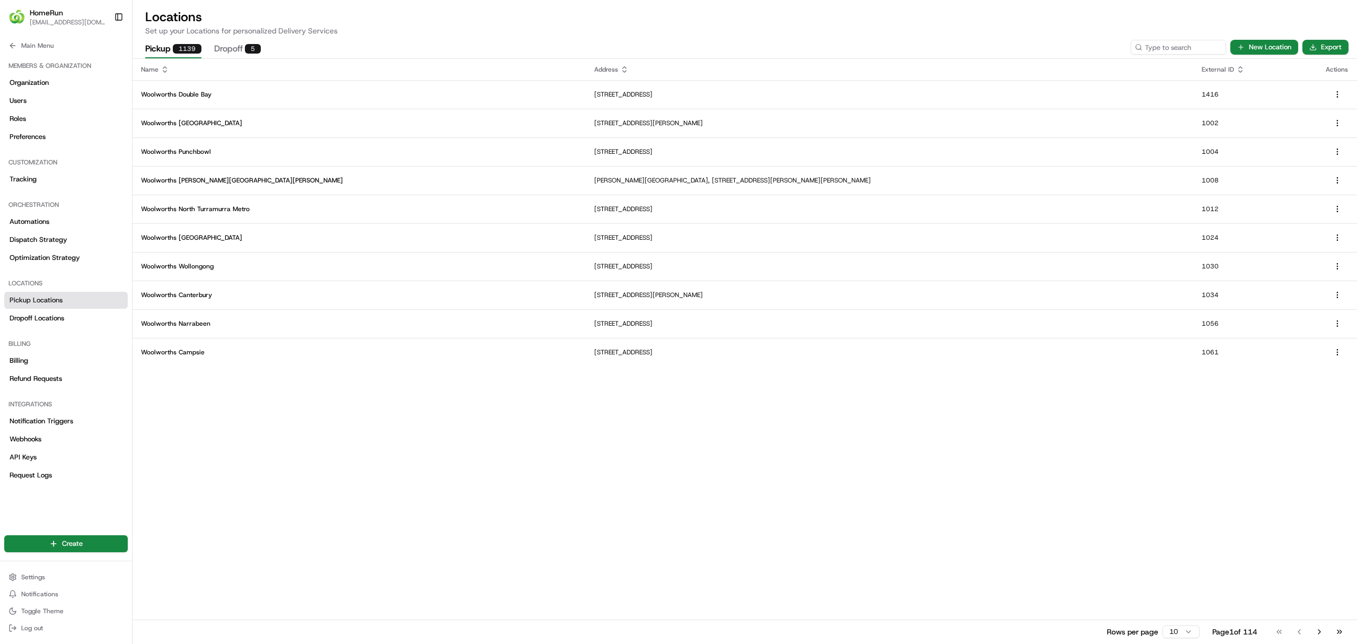
click at [37, 13] on span "HomeRun" at bounding box center [46, 12] width 33 height 11
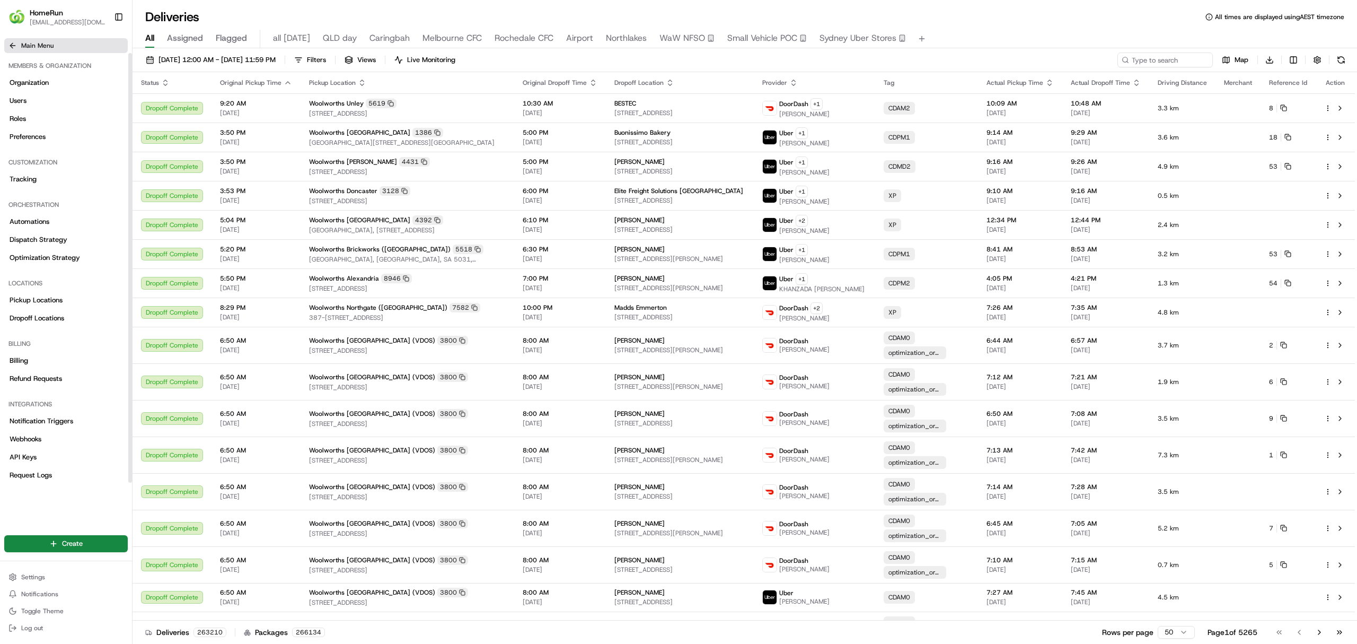
click at [12, 40] on button "Main Menu" at bounding box center [66, 45] width 124 height 15
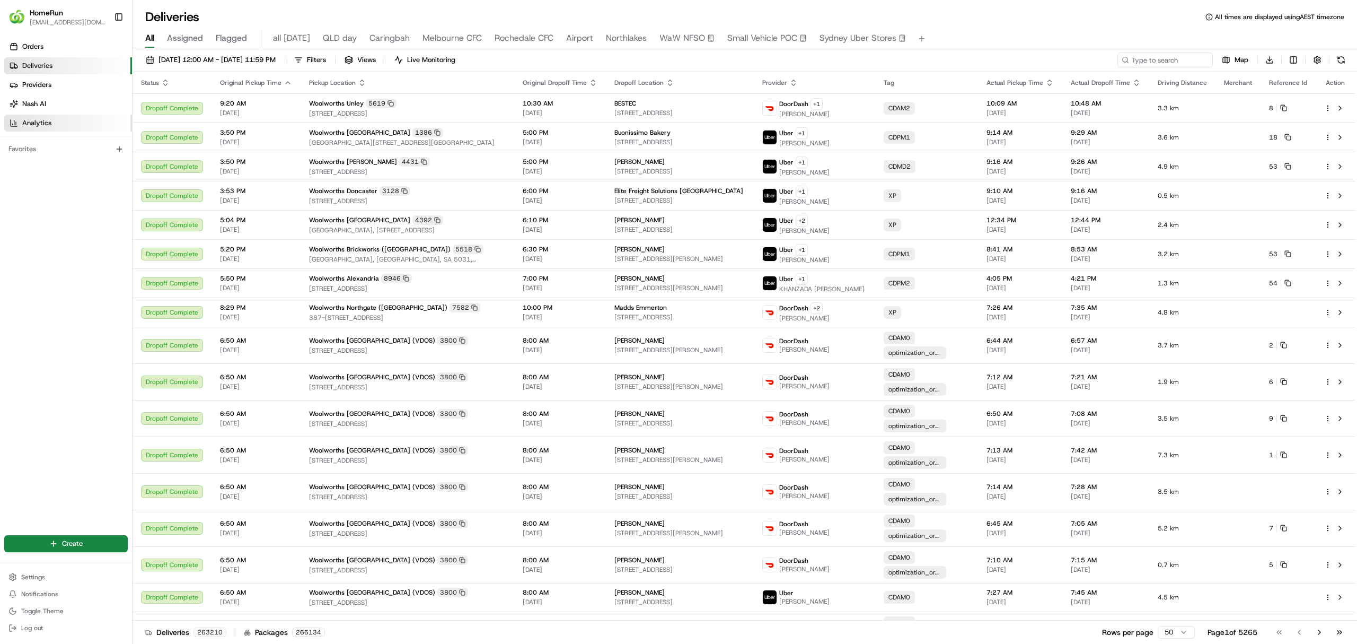
click at [37, 126] on span "Analytics" at bounding box center [36, 123] width 29 height 10
